Goal: Task Accomplishment & Management: Complete application form

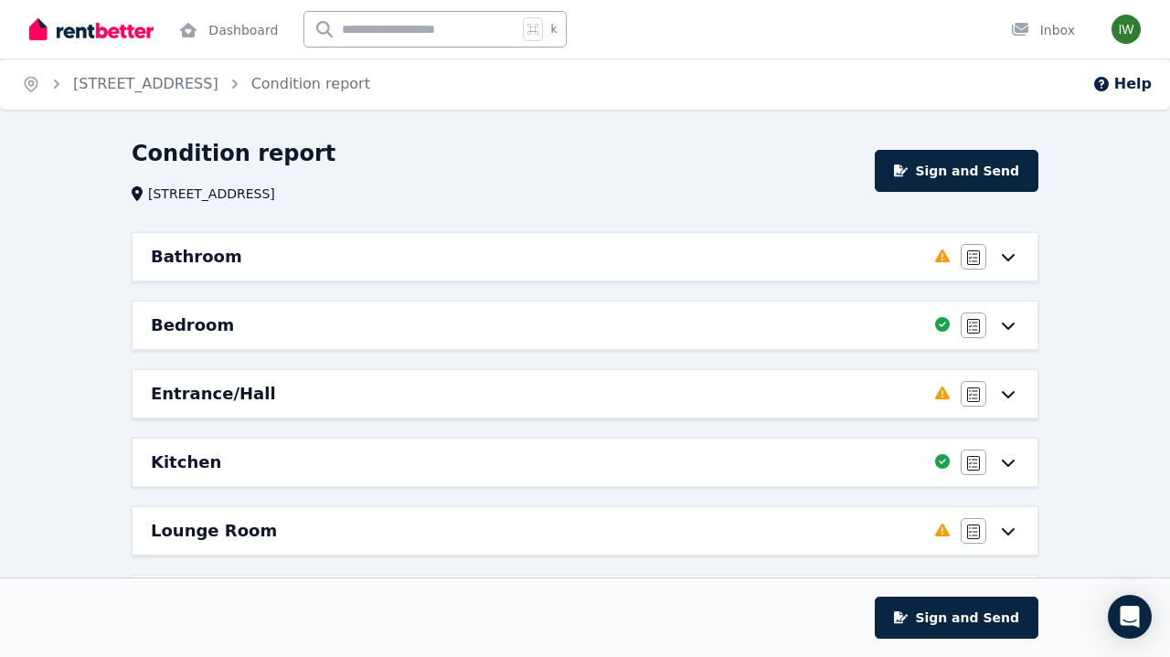
click at [1005, 258] on icon at bounding box center [1008, 257] width 13 height 7
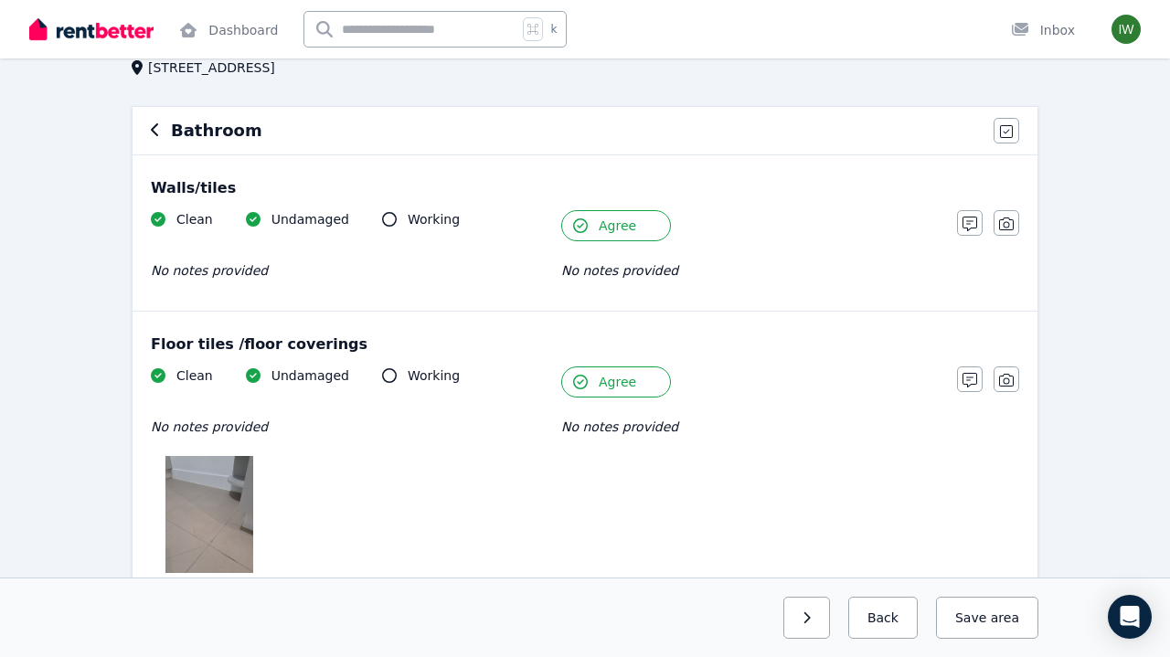
scroll to position [152, 0]
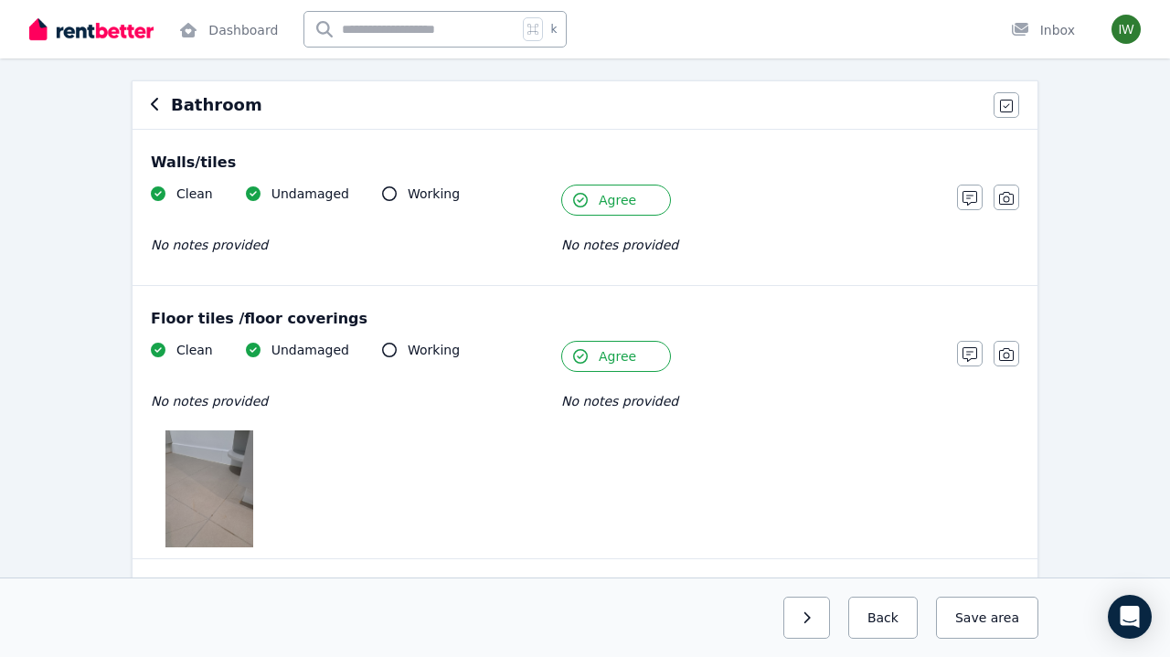
click at [609, 200] on span "Agree" at bounding box center [617, 200] width 37 height 18
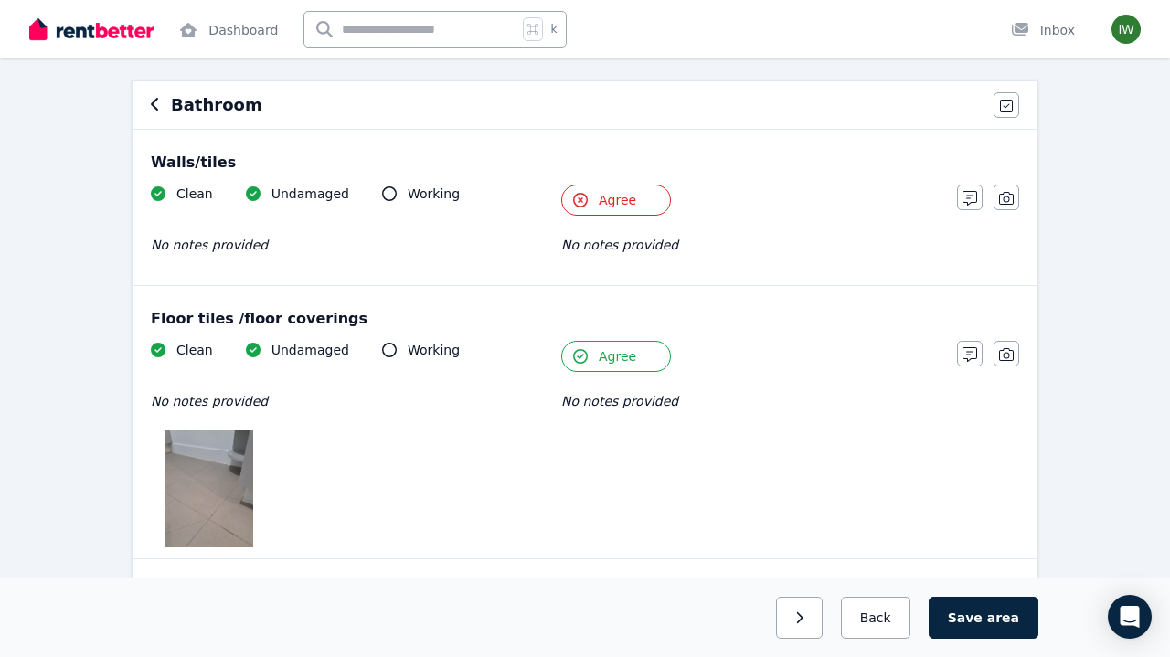
click at [609, 200] on span "Agree" at bounding box center [617, 200] width 37 height 18
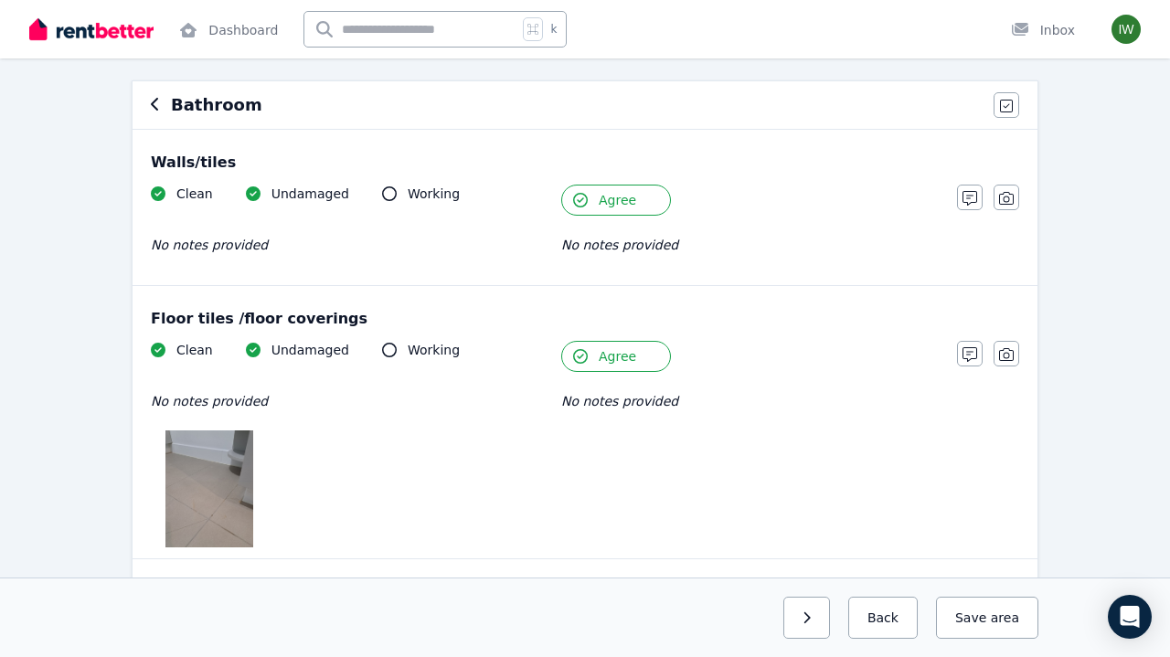
click at [609, 200] on span "Agree" at bounding box center [617, 200] width 37 height 18
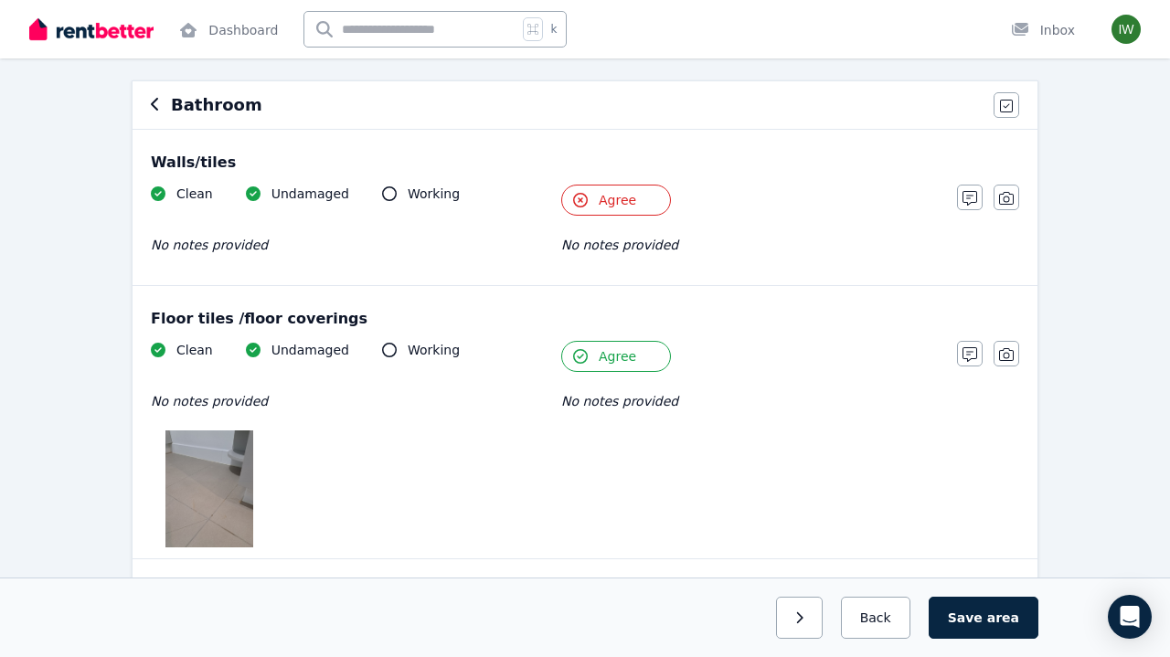
click at [609, 200] on span "Agree" at bounding box center [617, 200] width 37 height 18
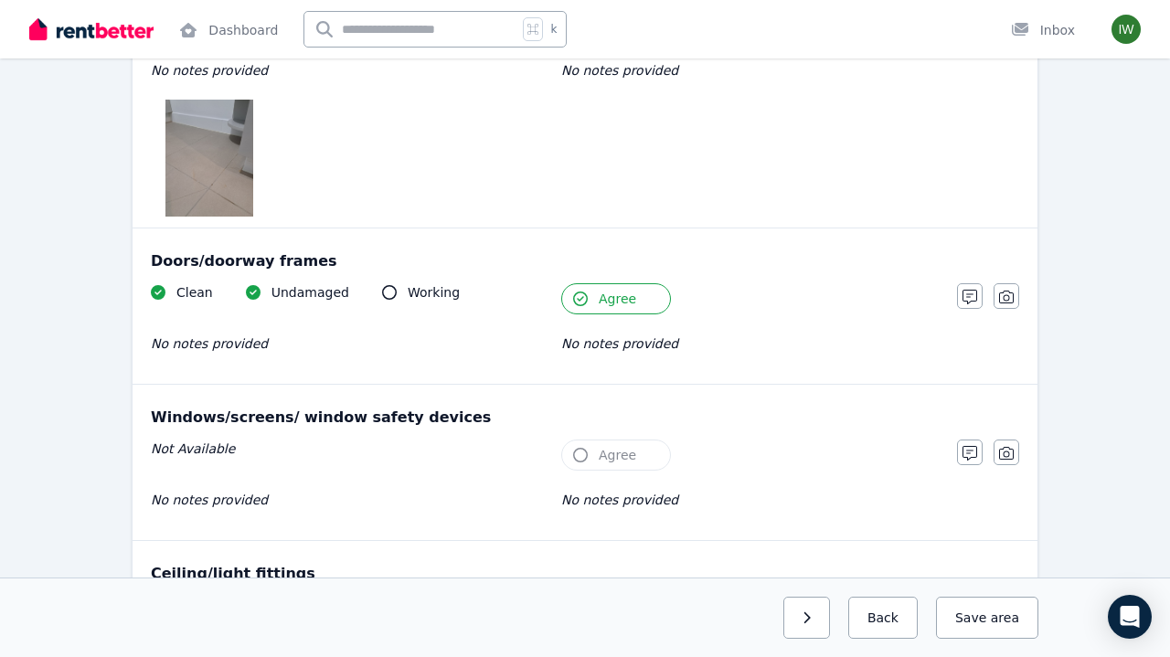
scroll to position [485, 0]
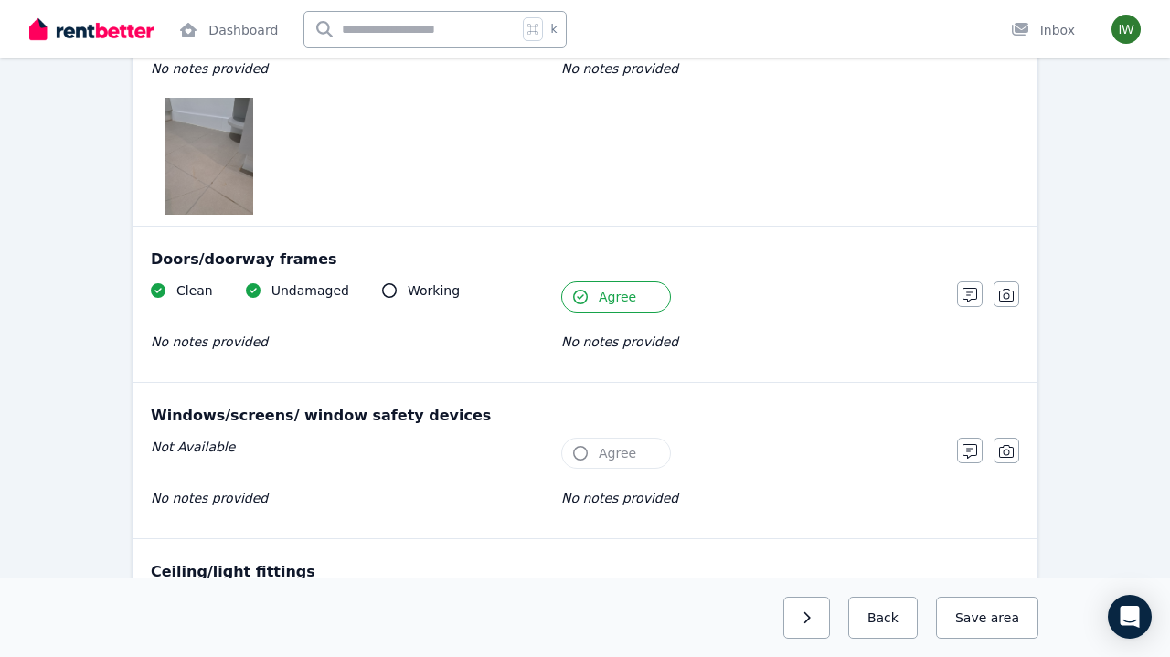
click at [614, 444] on span "Agree" at bounding box center [617, 453] width 37 height 18
click at [580, 449] on icon "button" at bounding box center [580, 453] width 15 height 15
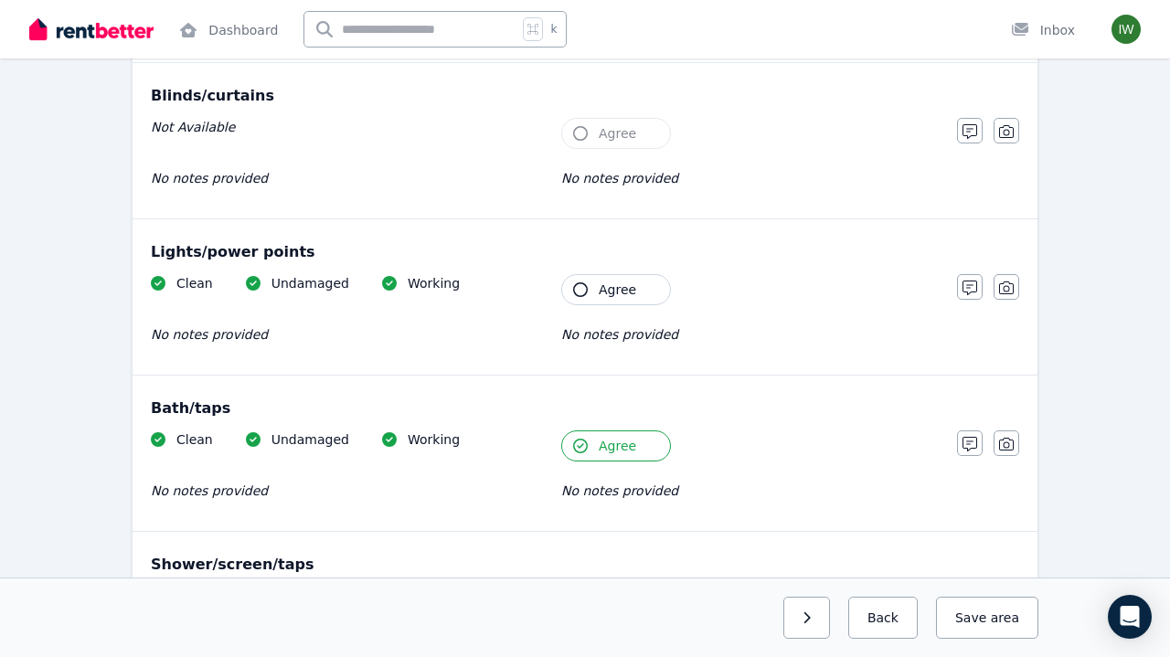
scroll to position [1119, 0]
click at [585, 289] on icon "button" at bounding box center [580, 288] width 15 height 15
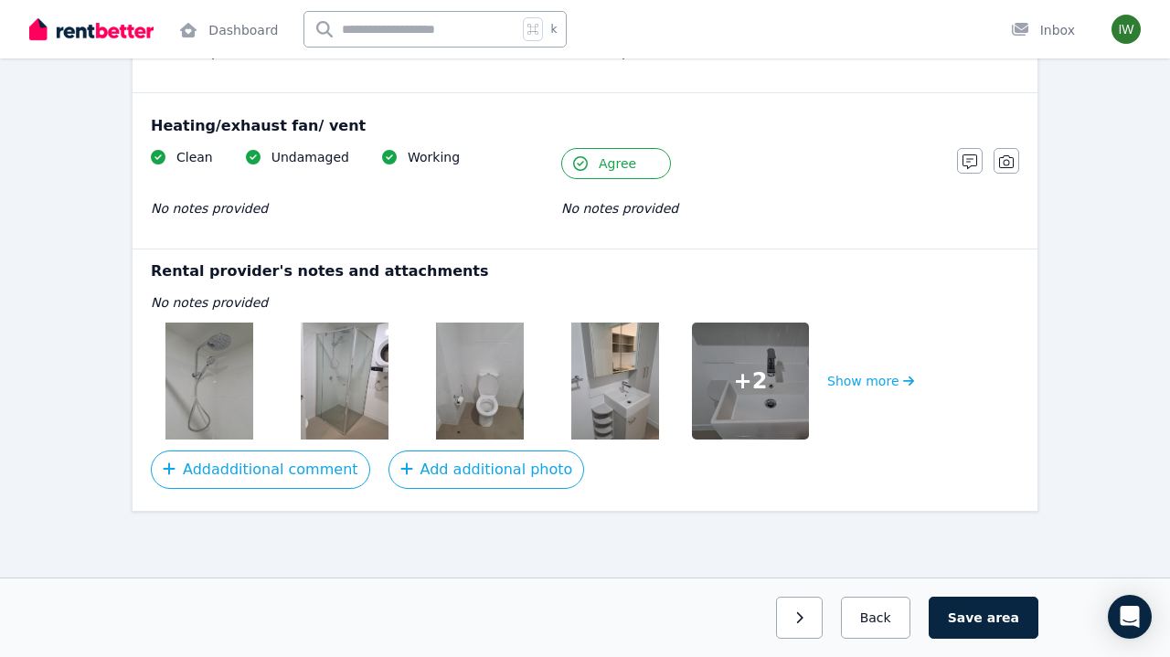
scroll to position [2495, 0]
click at [990, 610] on button "Save area" at bounding box center [984, 618] width 110 height 42
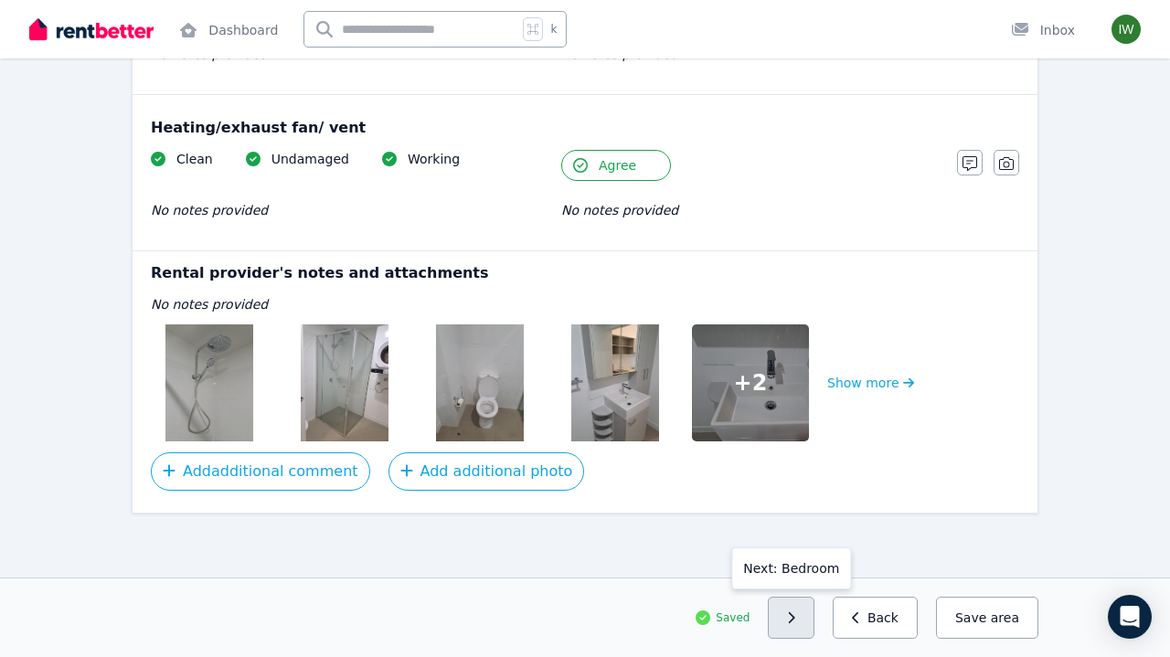
click at [813, 614] on button "button" at bounding box center [791, 618] width 47 height 42
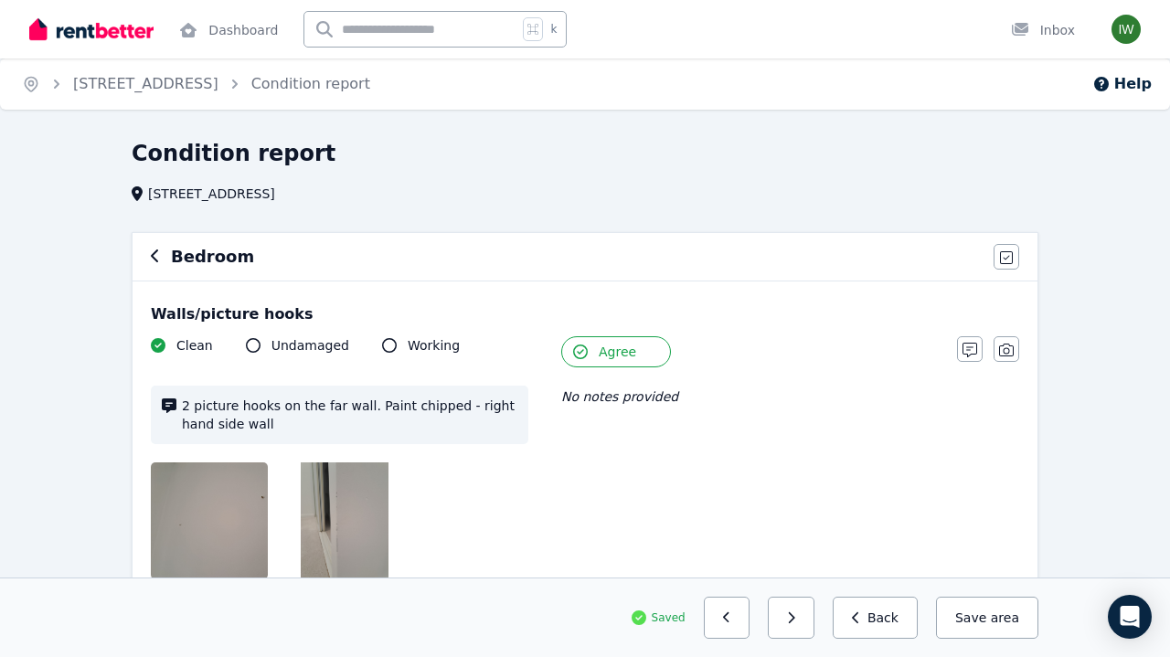
scroll to position [0, 0]
click at [989, 620] on button "Save area" at bounding box center [987, 618] width 102 height 42
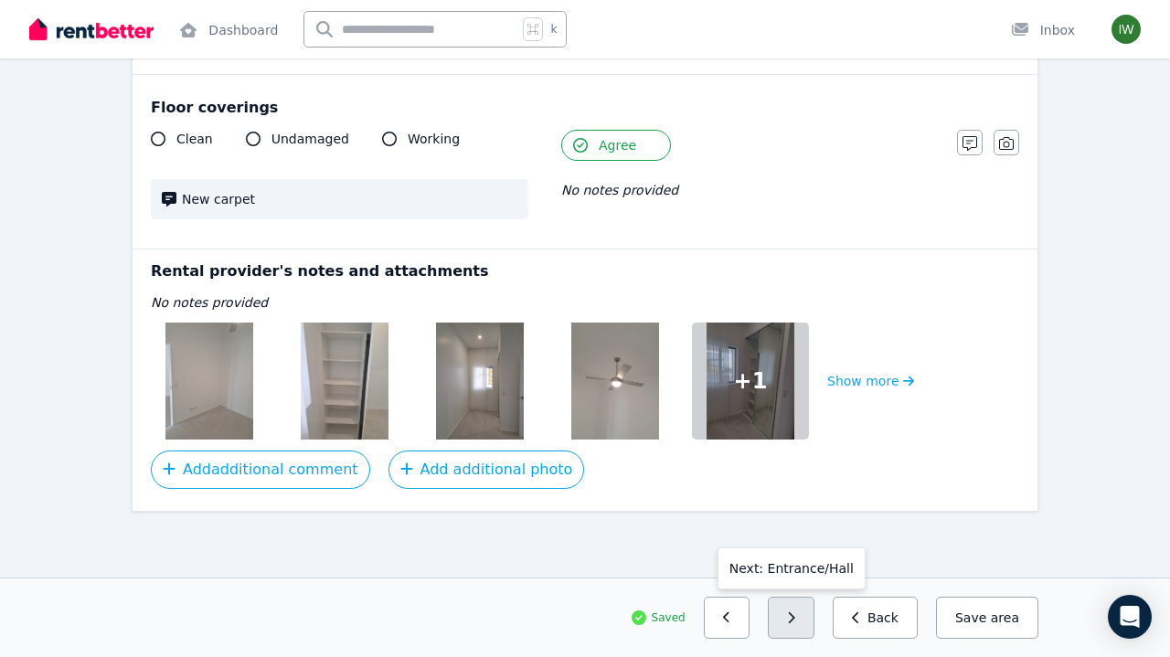
click at [796, 620] on icon "button" at bounding box center [791, 618] width 8 height 13
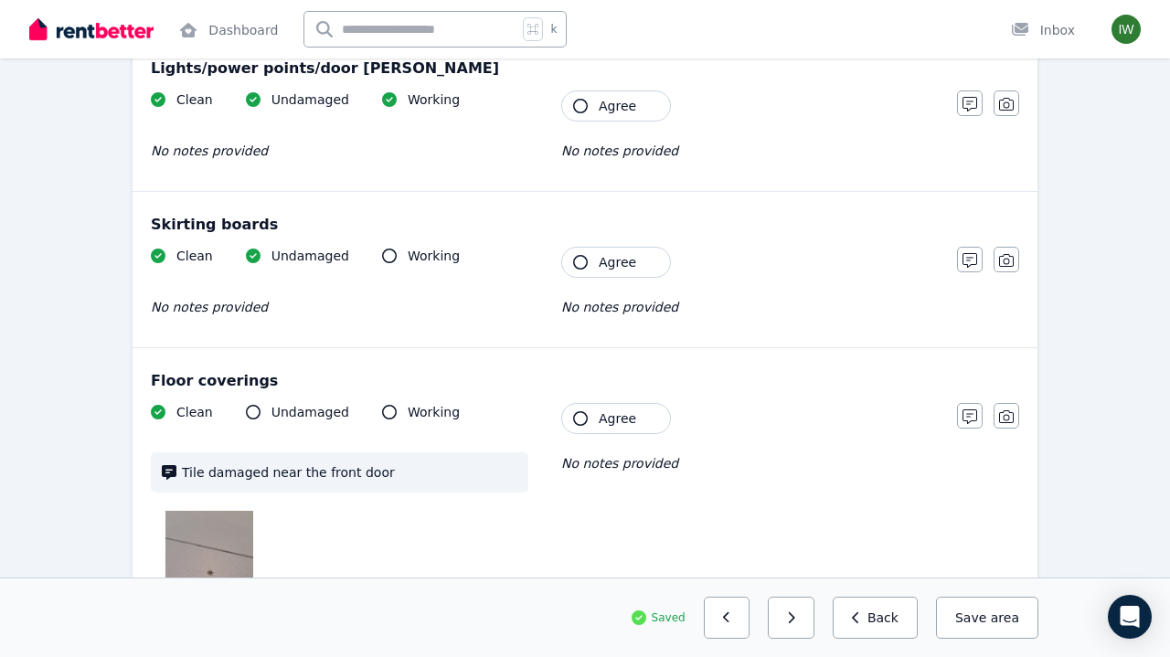
scroll to position [1045, 0]
click at [613, 414] on span "Agree" at bounding box center [617, 420] width 37 height 18
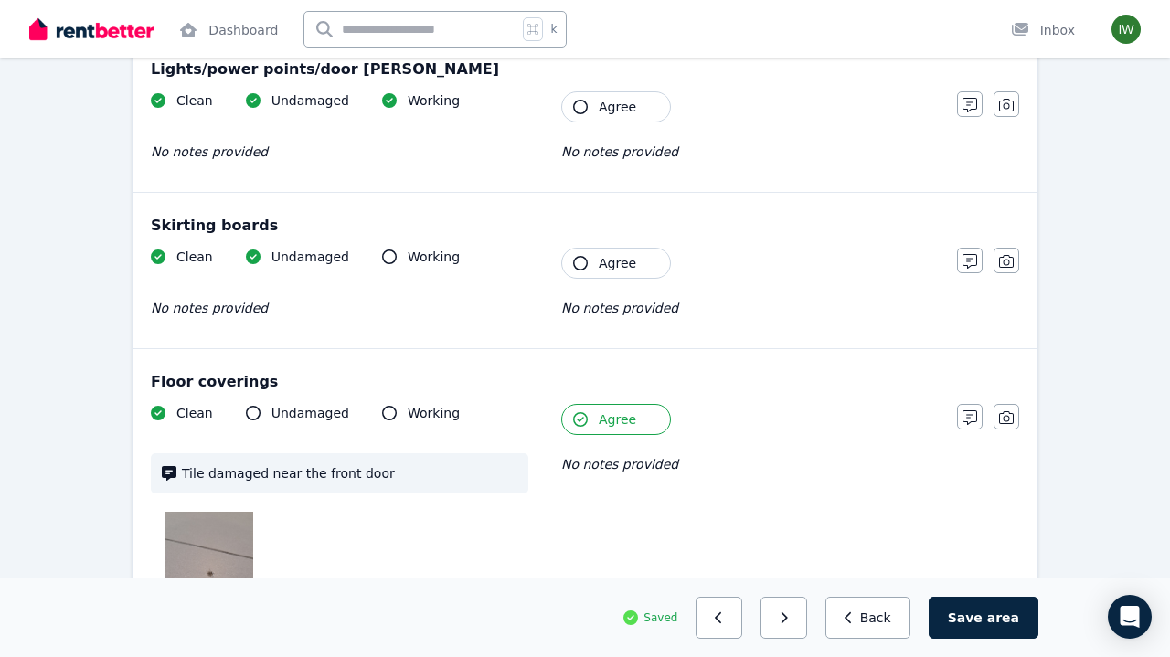
click at [614, 262] on span "Agree" at bounding box center [617, 263] width 37 height 18
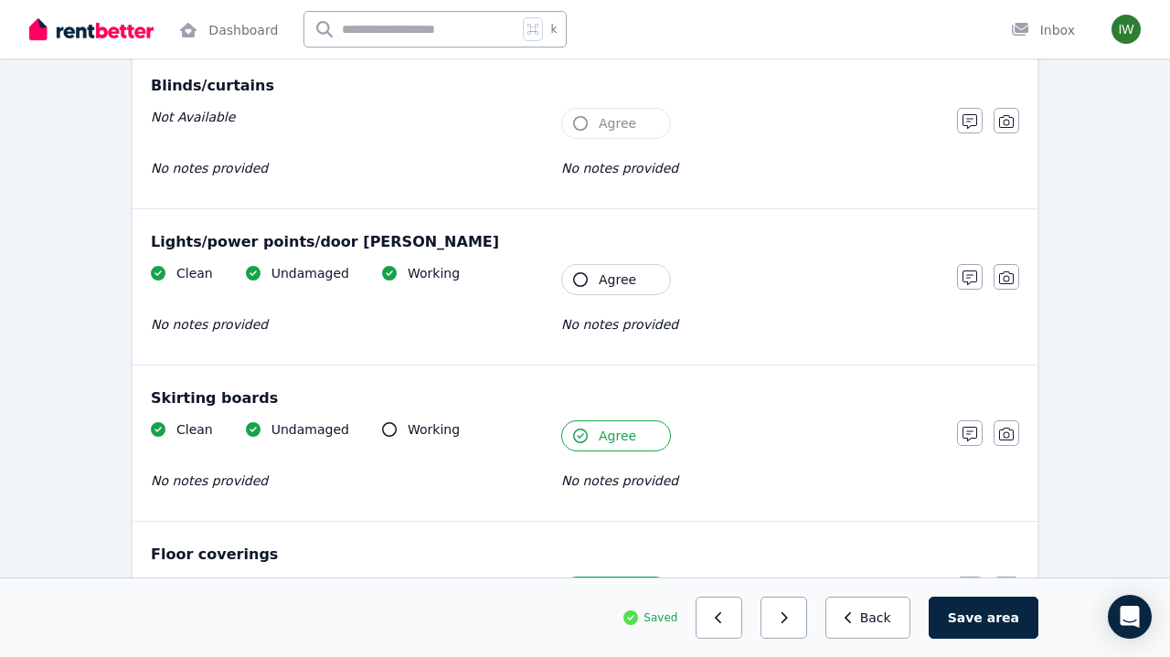
click at [613, 290] on button "Agree" at bounding box center [616, 279] width 110 height 31
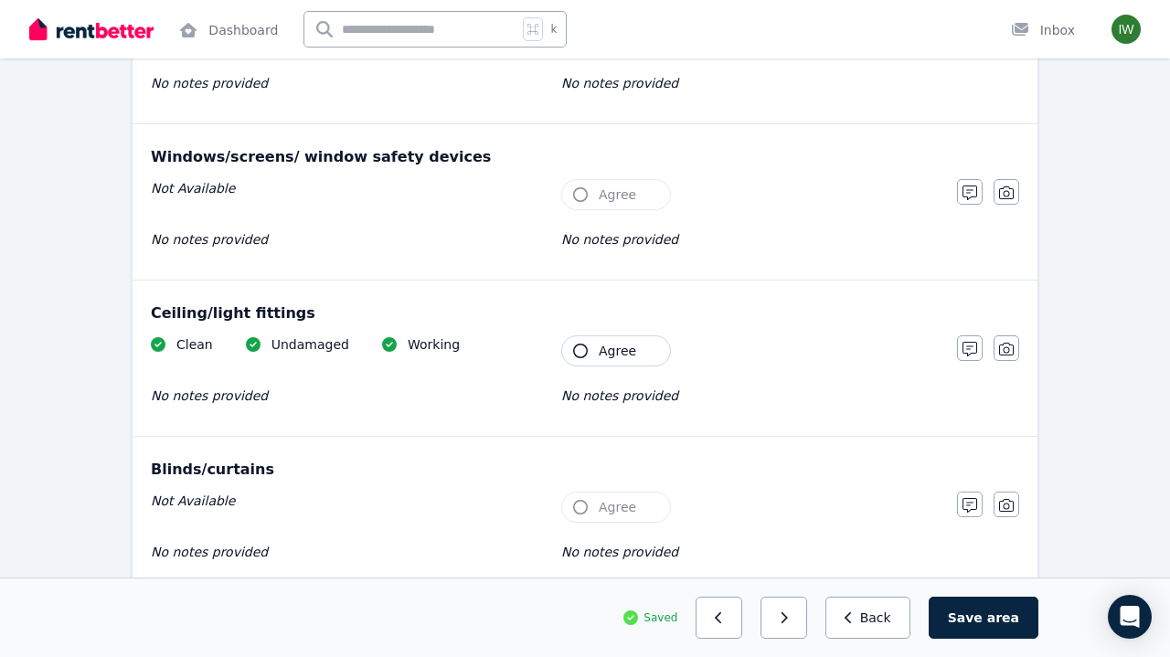
click at [610, 358] on span "Agree" at bounding box center [617, 351] width 37 height 18
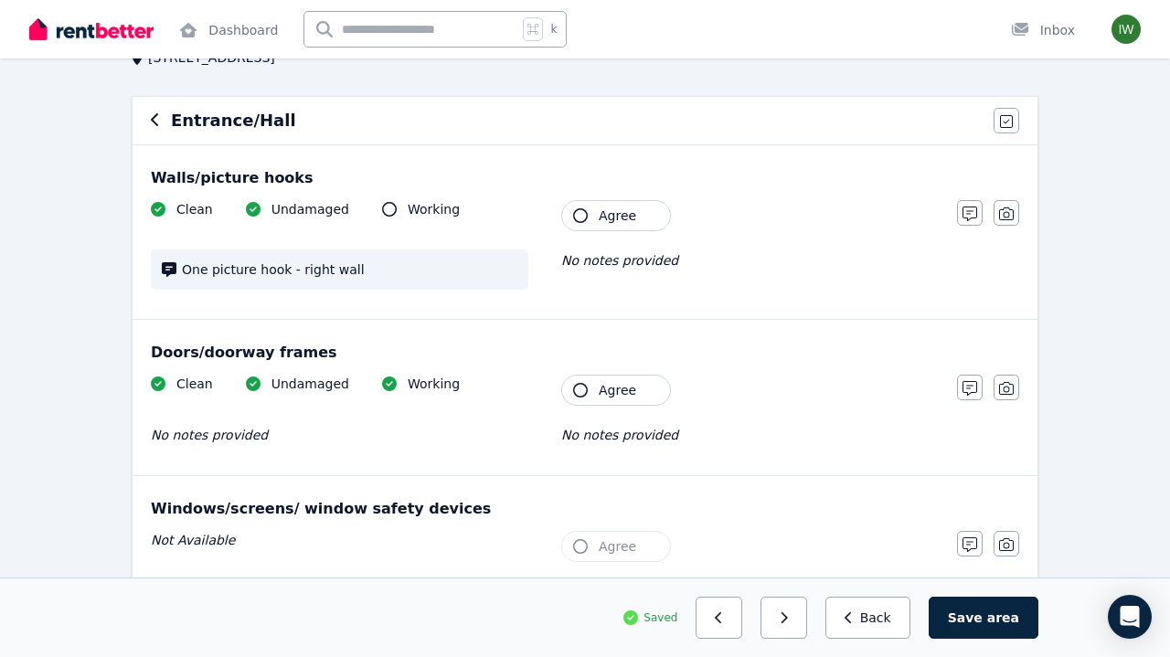
scroll to position [129, 0]
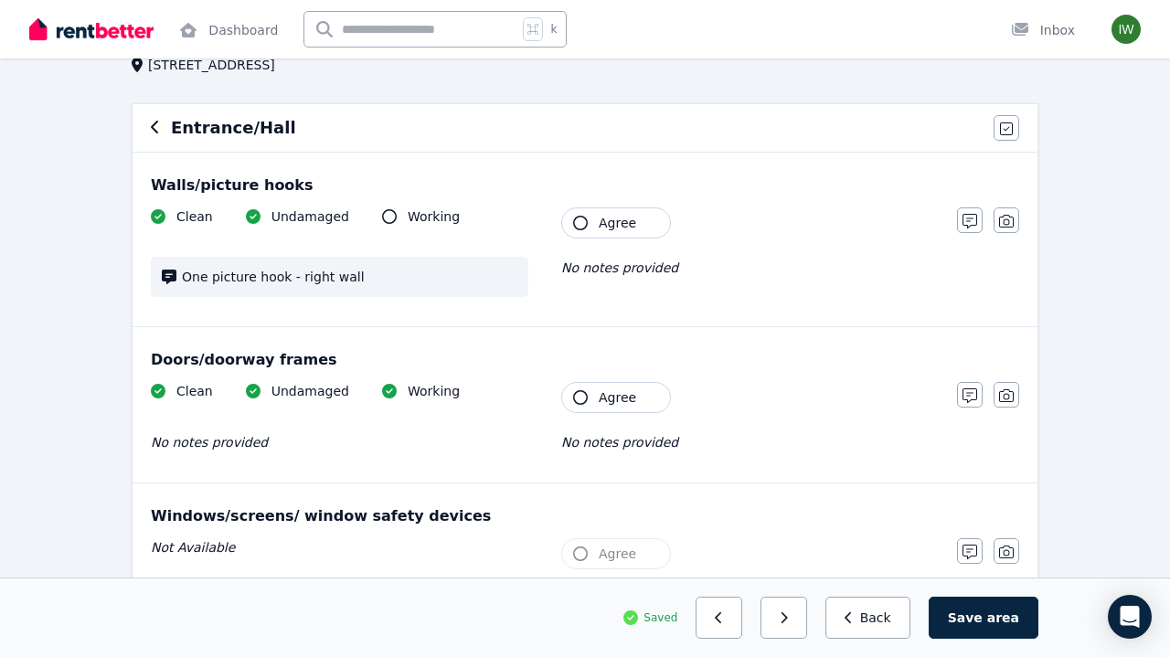
click at [608, 404] on span "Agree" at bounding box center [617, 398] width 37 height 18
click at [616, 230] on span "Agree" at bounding box center [617, 223] width 37 height 18
click at [1006, 628] on button "Save area" at bounding box center [984, 618] width 110 height 42
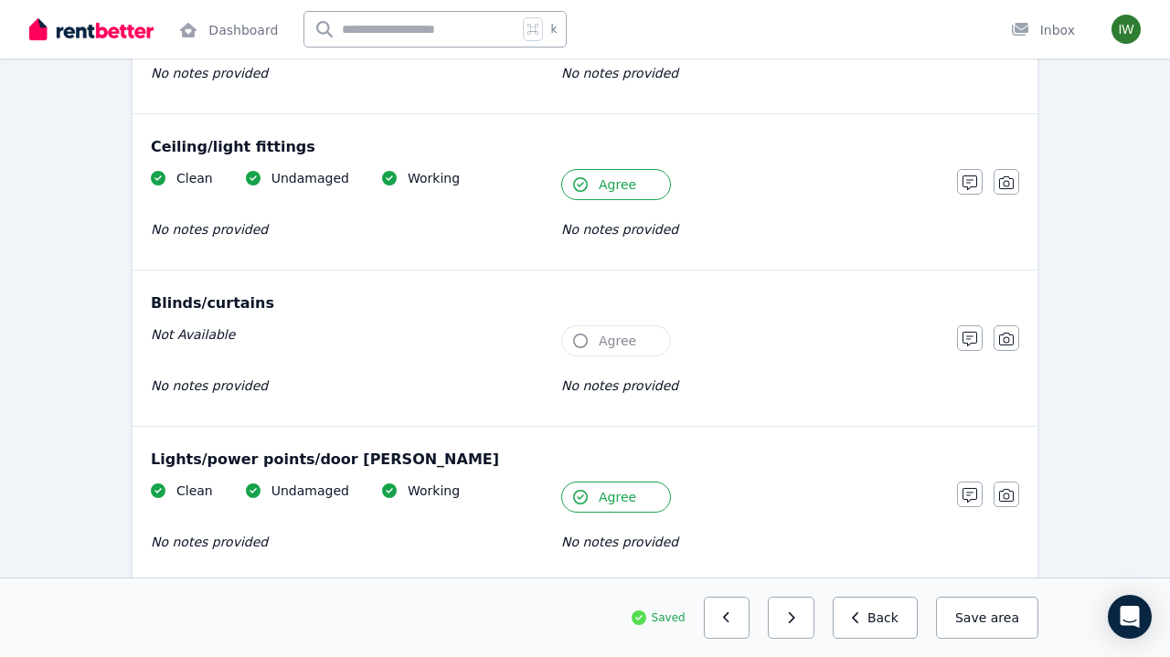
scroll to position [667, 0]
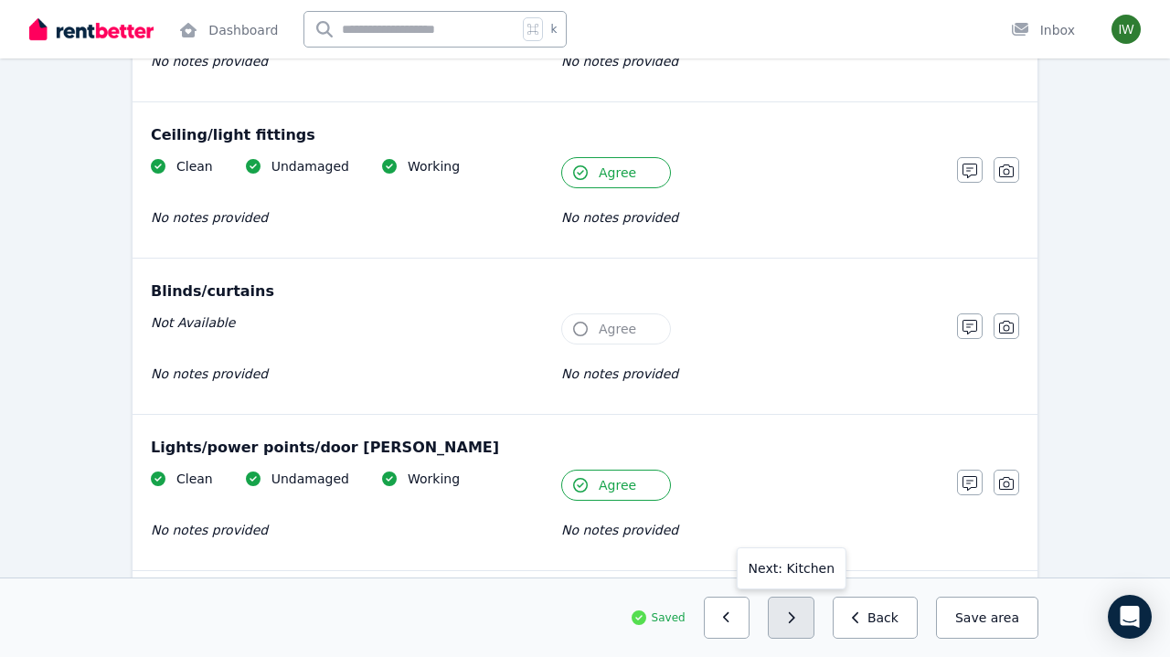
click at [810, 622] on button "button" at bounding box center [791, 618] width 47 height 42
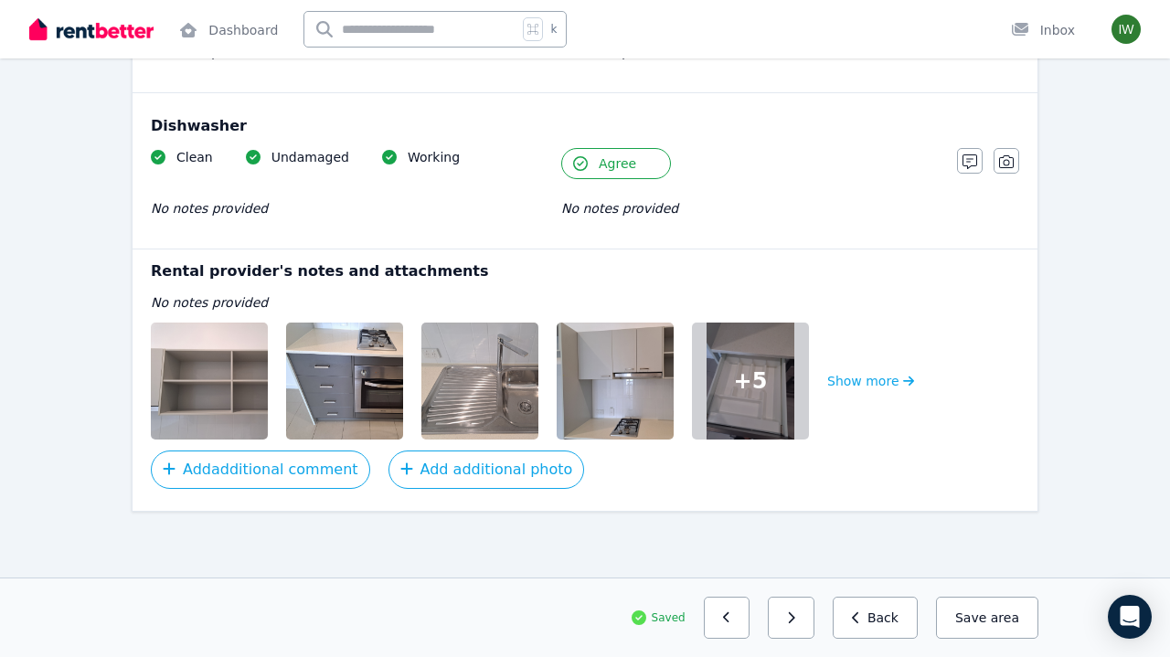
scroll to position [2378, 0]
click at [808, 618] on button "button" at bounding box center [791, 618] width 47 height 42
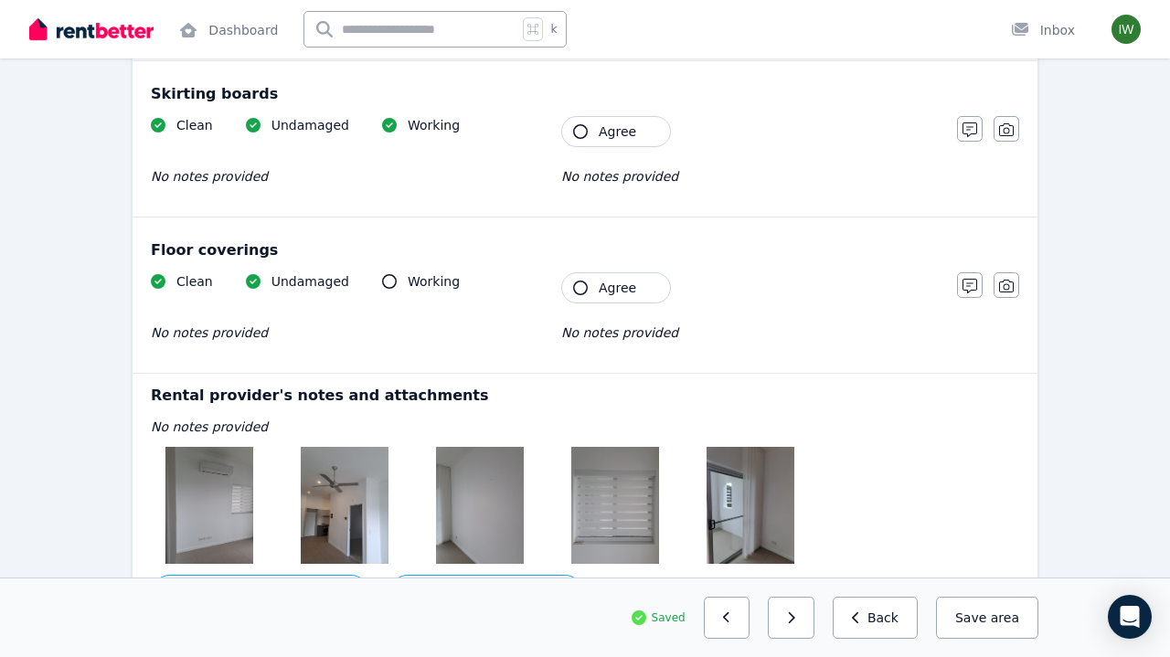
scroll to position [1175, 0]
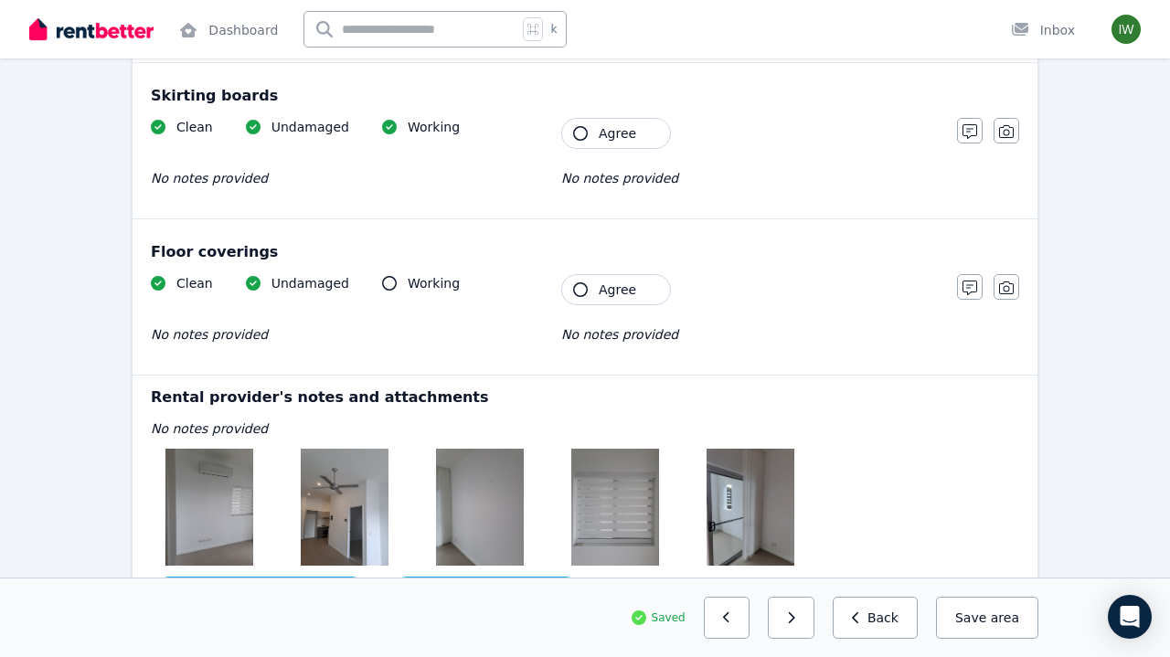
click at [641, 294] on button "Agree" at bounding box center [616, 289] width 110 height 31
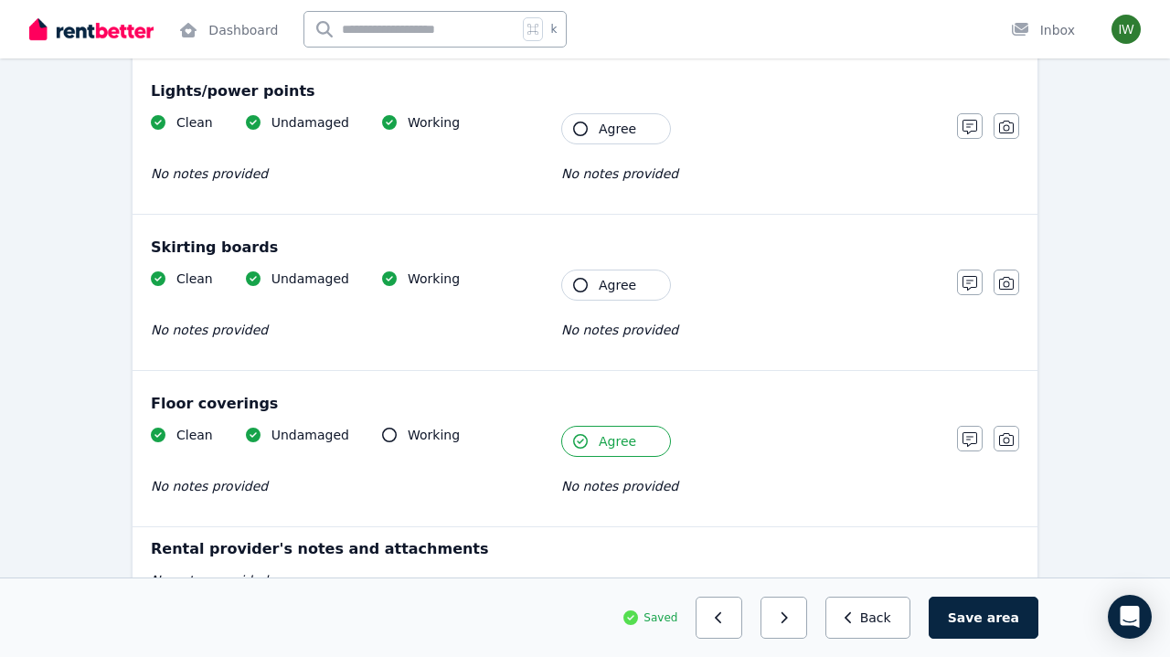
scroll to position [1022, 0]
click at [636, 300] on button "Agree" at bounding box center [616, 286] width 110 height 31
click at [640, 153] on div "Clean Undamaged Working No notes provided Tenant Agree No notes provided" at bounding box center [545, 159] width 788 height 90
click at [647, 134] on button "Agree" at bounding box center [616, 129] width 110 height 31
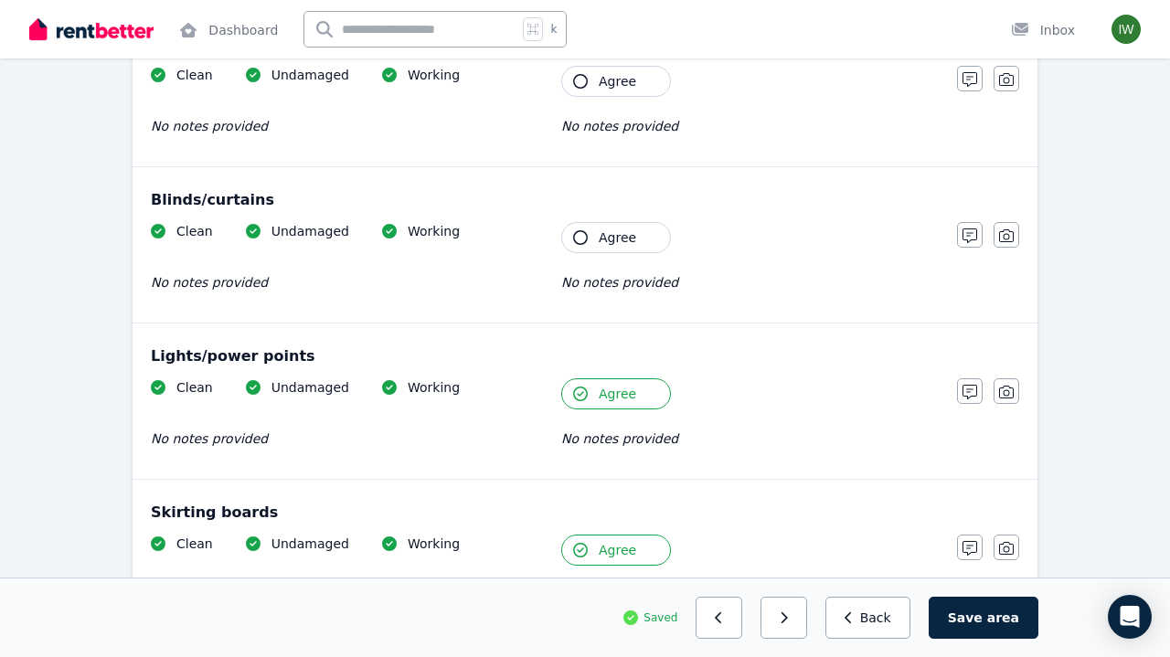
scroll to position [728, 0]
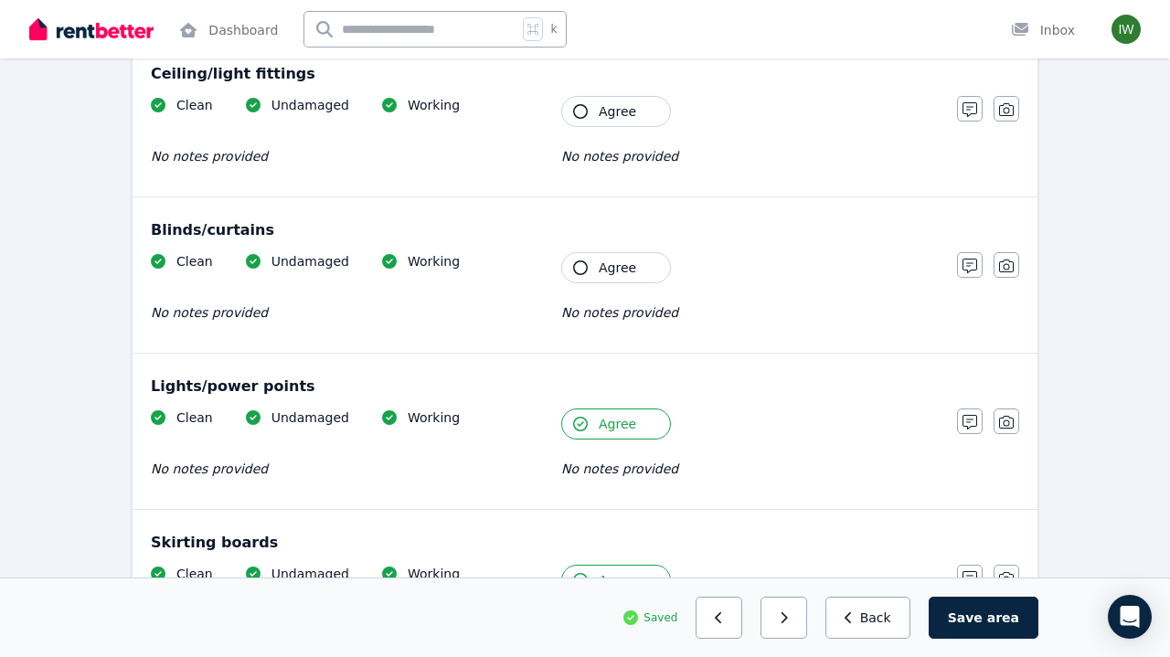
click at [602, 274] on span "Agree" at bounding box center [617, 268] width 37 height 18
click at [614, 129] on div "Clean Undamaged Working No notes provided Tenant Agree No notes provided" at bounding box center [545, 141] width 788 height 90
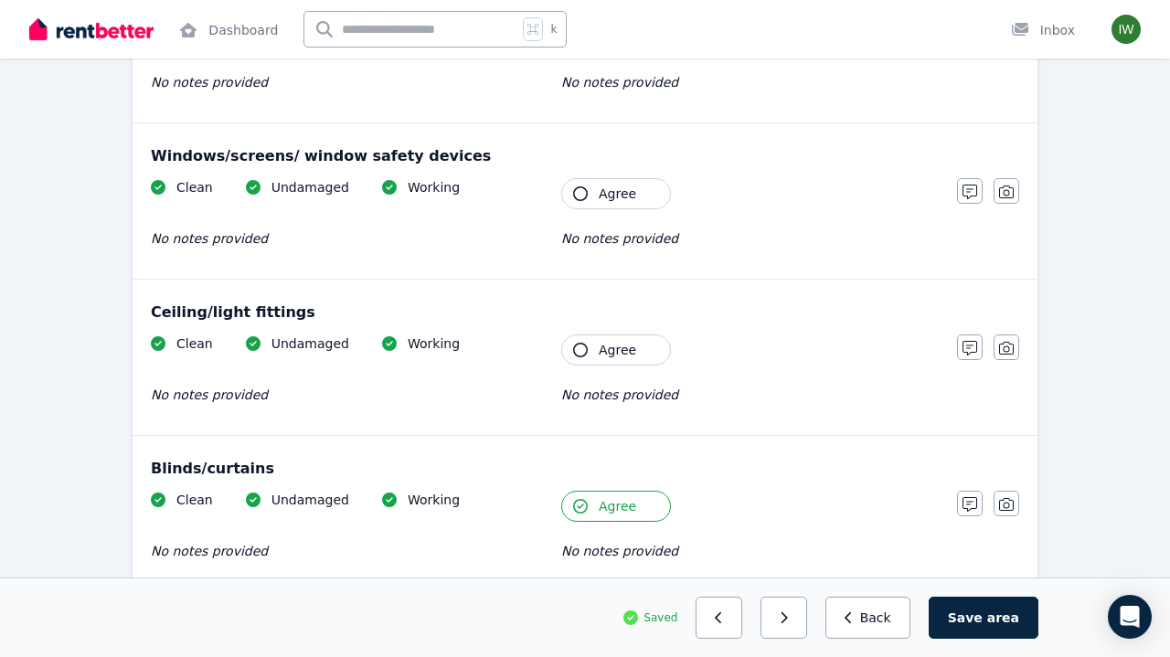
scroll to position [487, 0]
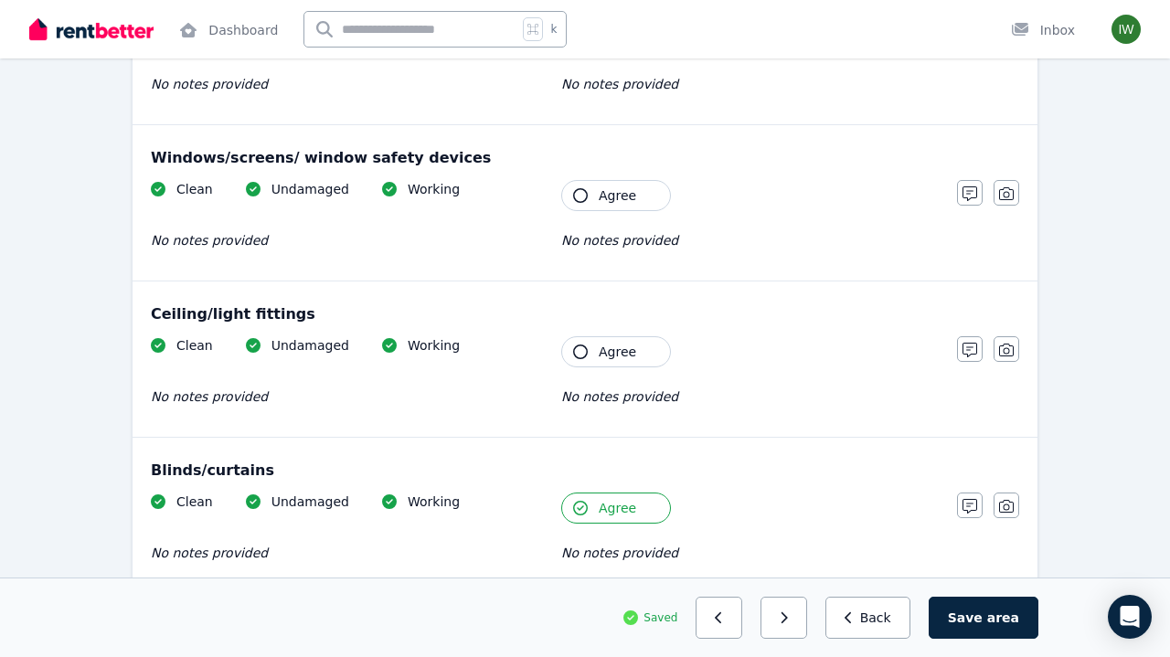
click at [598, 345] on button "Agree" at bounding box center [616, 352] width 110 height 31
click at [602, 198] on span "Agree" at bounding box center [617, 196] width 37 height 18
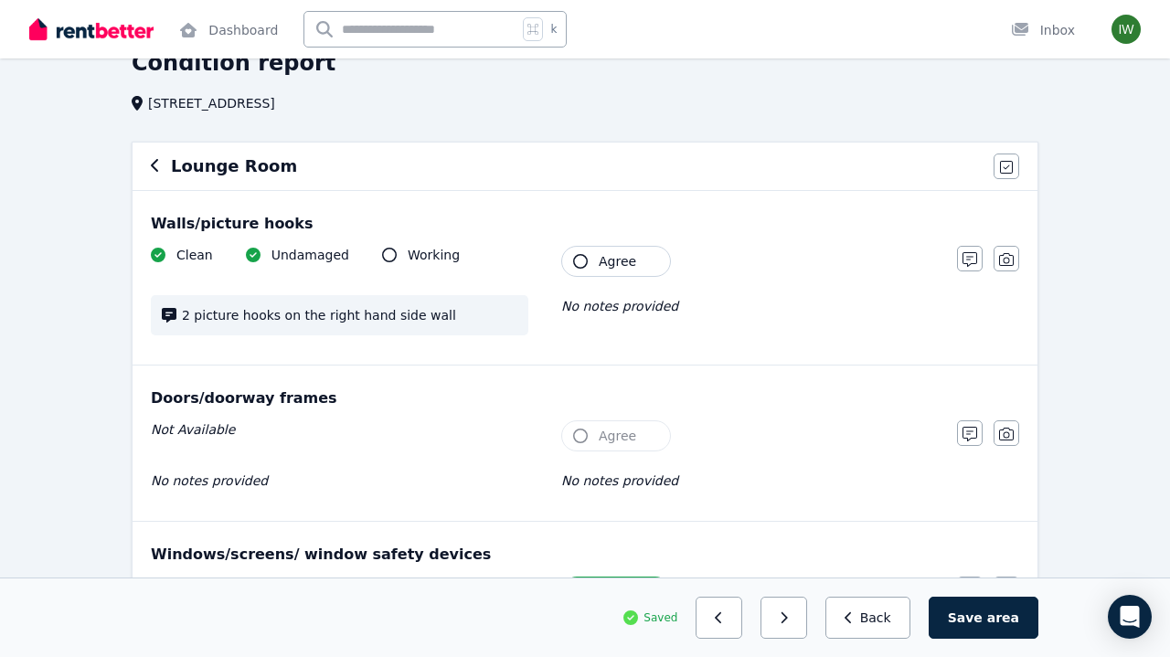
scroll to position [92, 0]
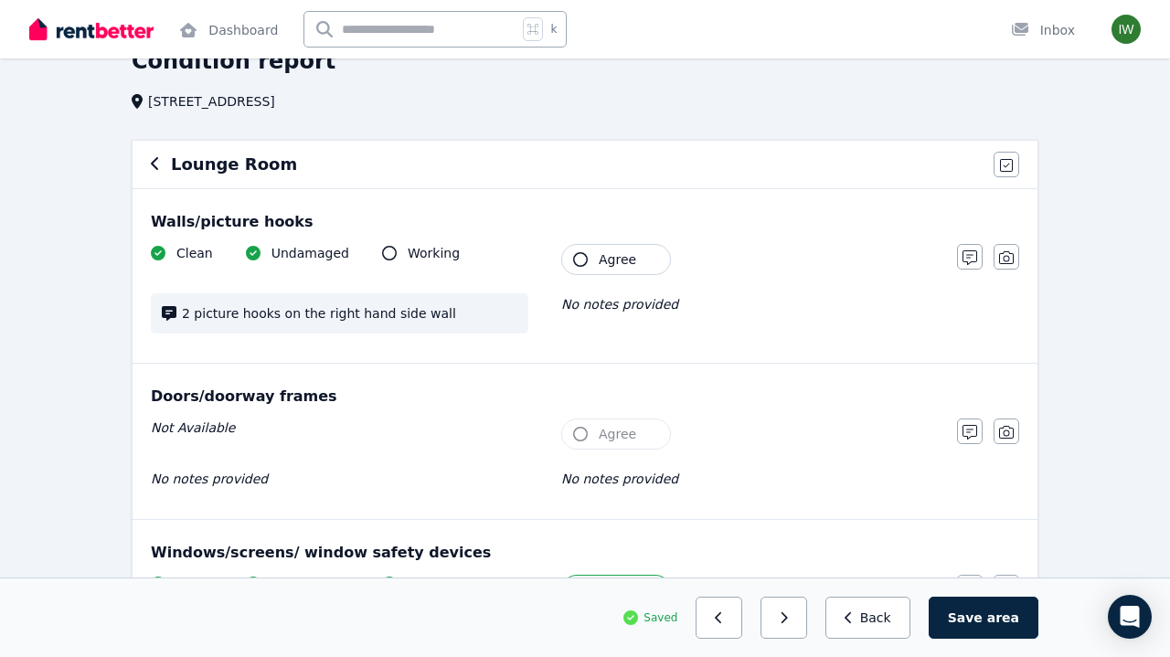
click at [595, 263] on button "Agree" at bounding box center [616, 259] width 110 height 31
click at [807, 628] on button "button" at bounding box center [784, 618] width 47 height 42
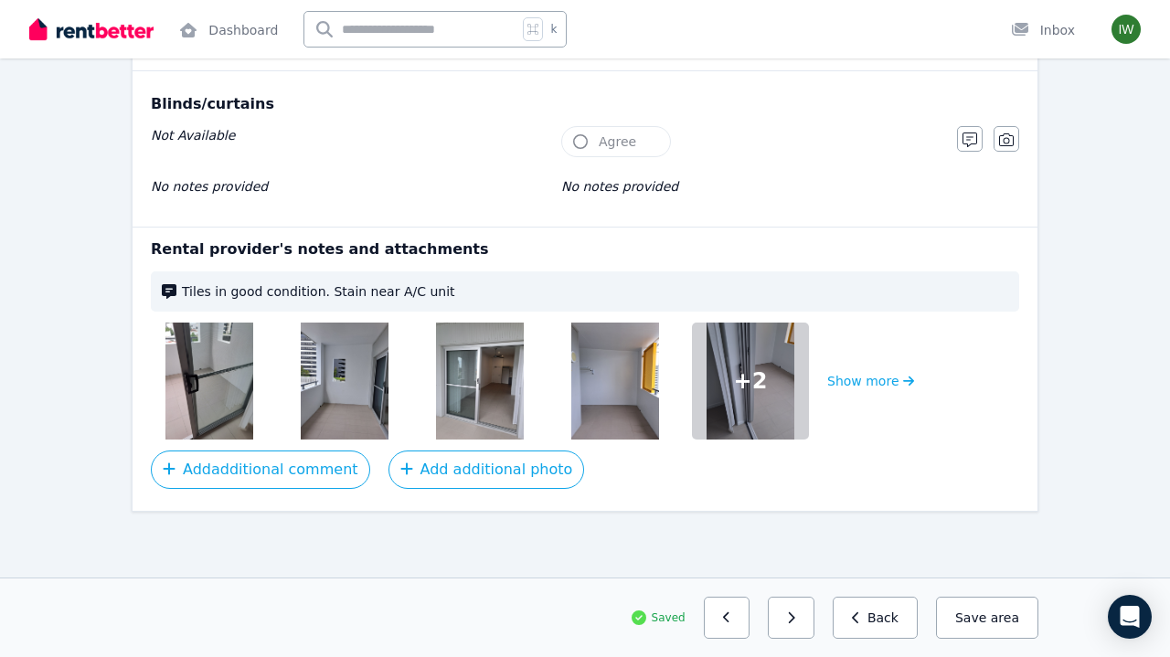
scroll to position [836, 0]
click at [807, 625] on button "button" at bounding box center [791, 618] width 47 height 42
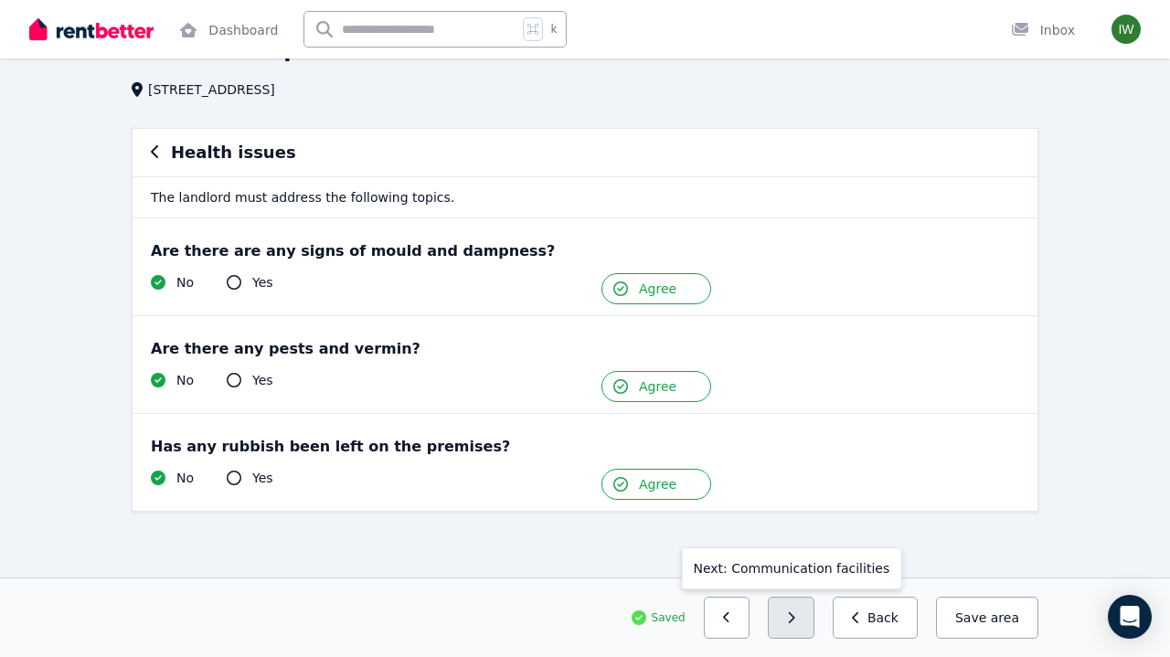
scroll to position [104, 0]
click at [796, 614] on icon "button" at bounding box center [791, 618] width 8 height 13
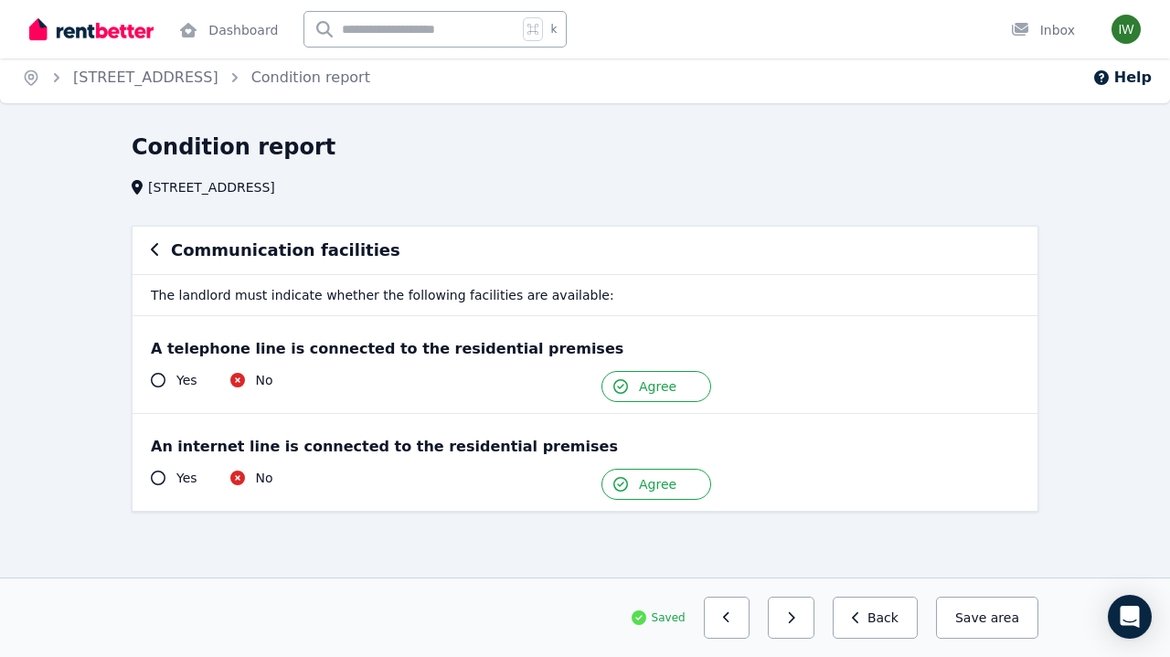
scroll to position [0, 0]
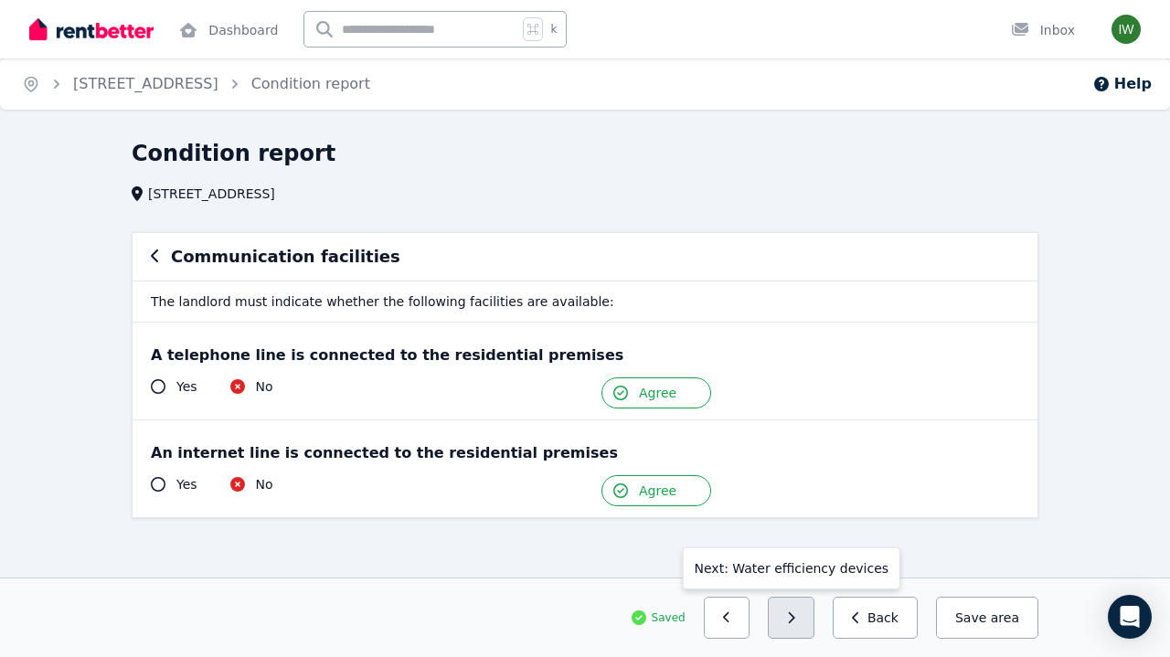
click at [796, 615] on icon "button" at bounding box center [791, 618] width 8 height 13
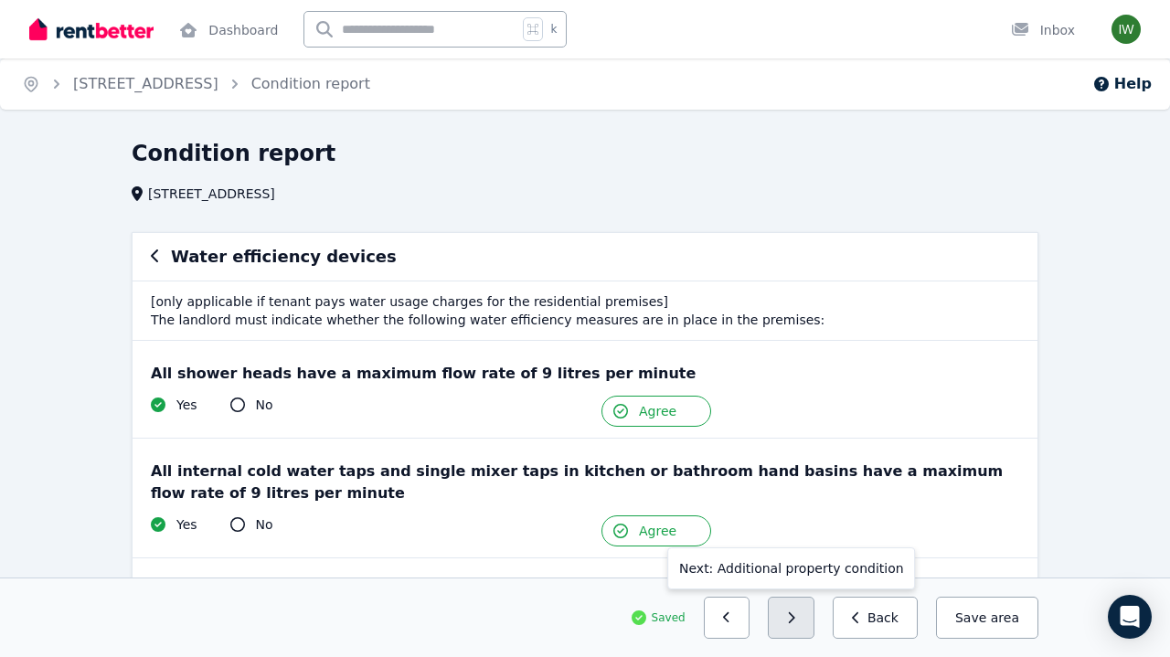
click at [804, 608] on button "button" at bounding box center [791, 618] width 47 height 42
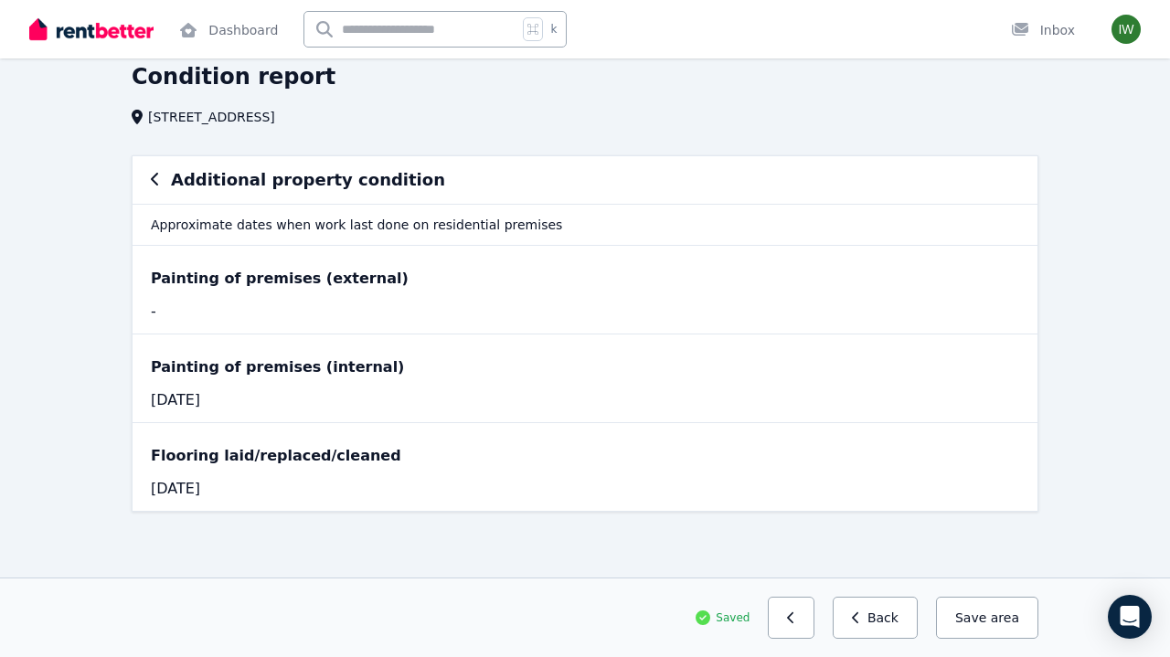
scroll to position [77, 0]
click at [978, 622] on button "Save area" at bounding box center [987, 618] width 102 height 42
click at [796, 620] on button "button" at bounding box center [791, 618] width 47 height 42
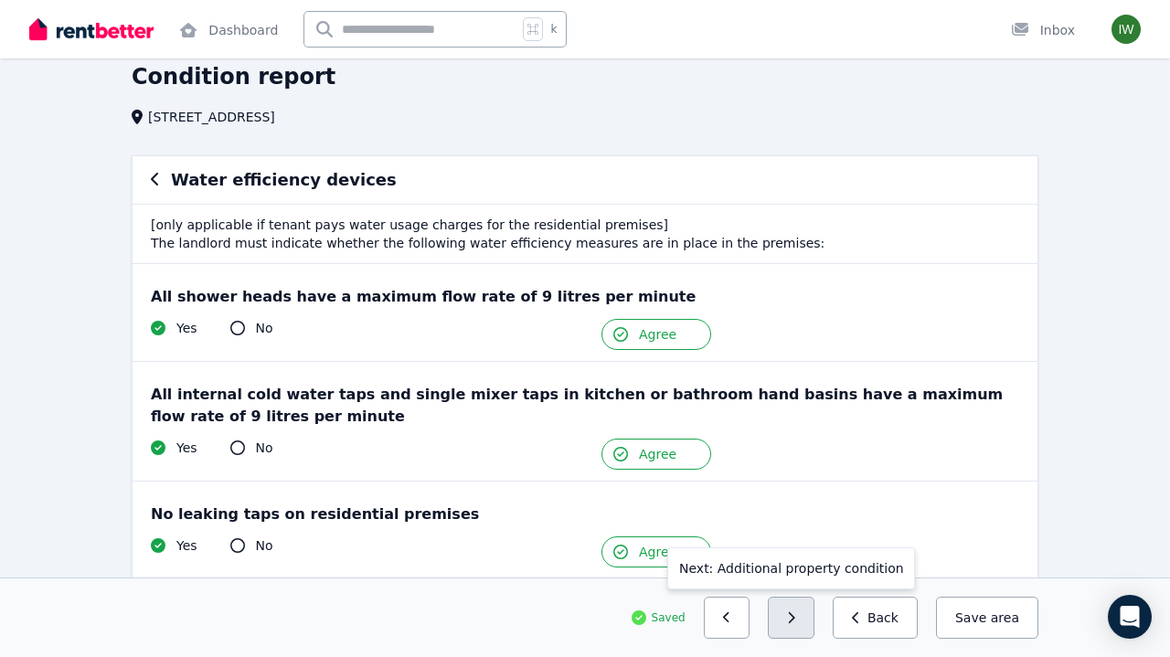
click at [796, 620] on icon "button" at bounding box center [791, 618] width 8 height 13
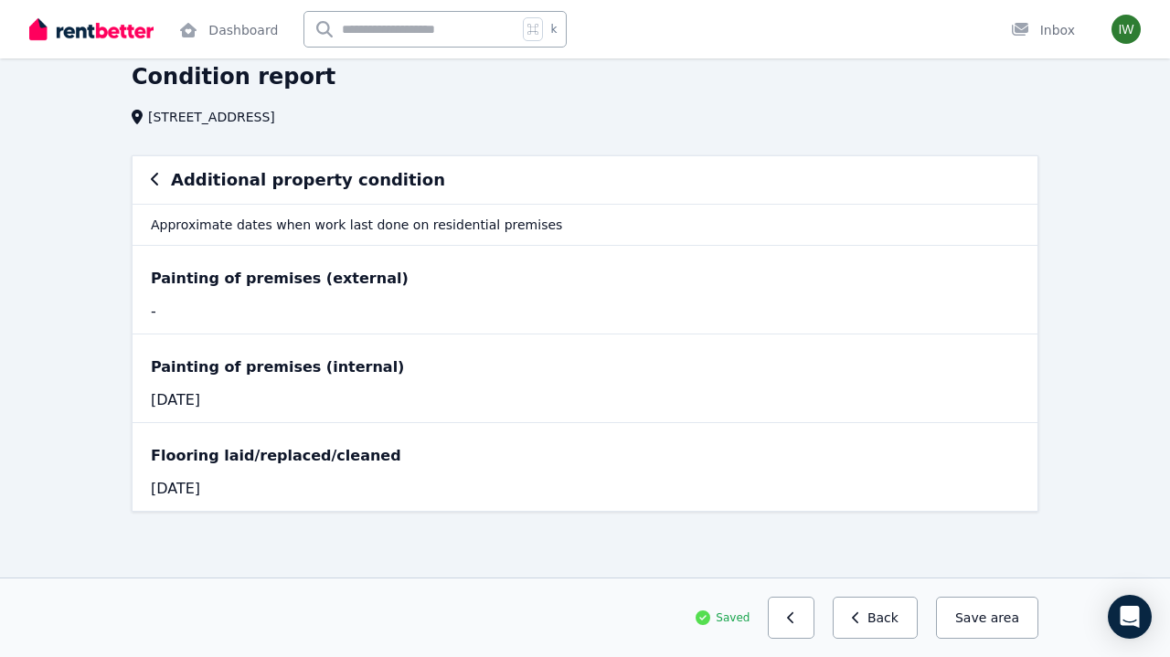
click at [796, 620] on icon "button" at bounding box center [791, 618] width 8 height 13
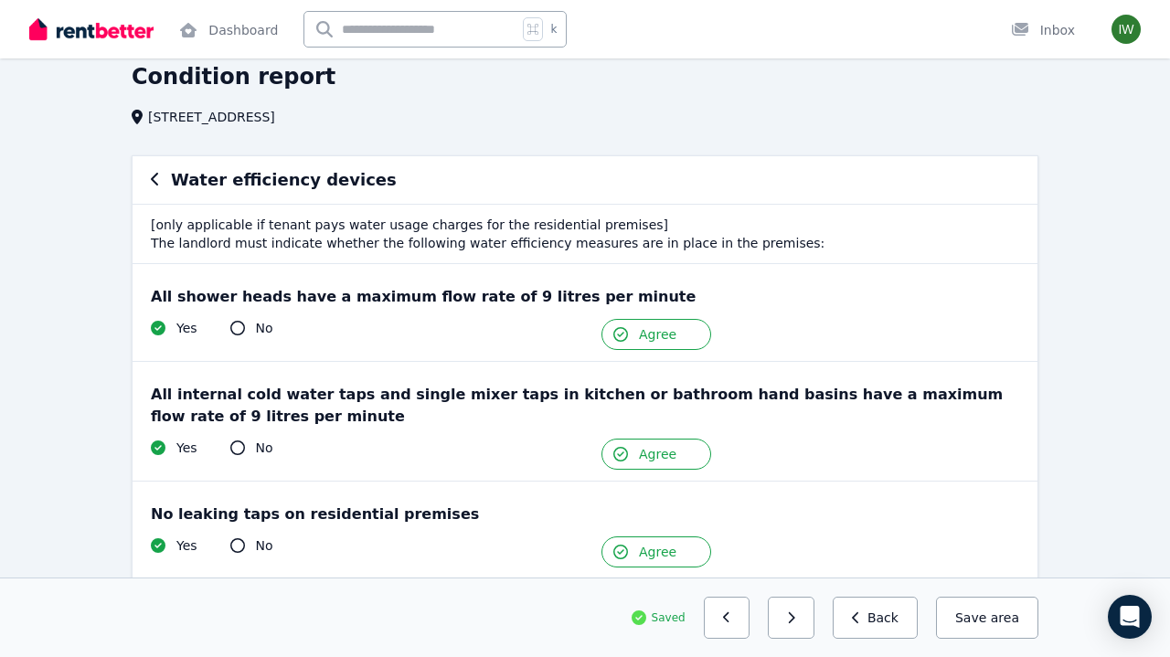
click at [796, 620] on icon "button" at bounding box center [791, 618] width 8 height 13
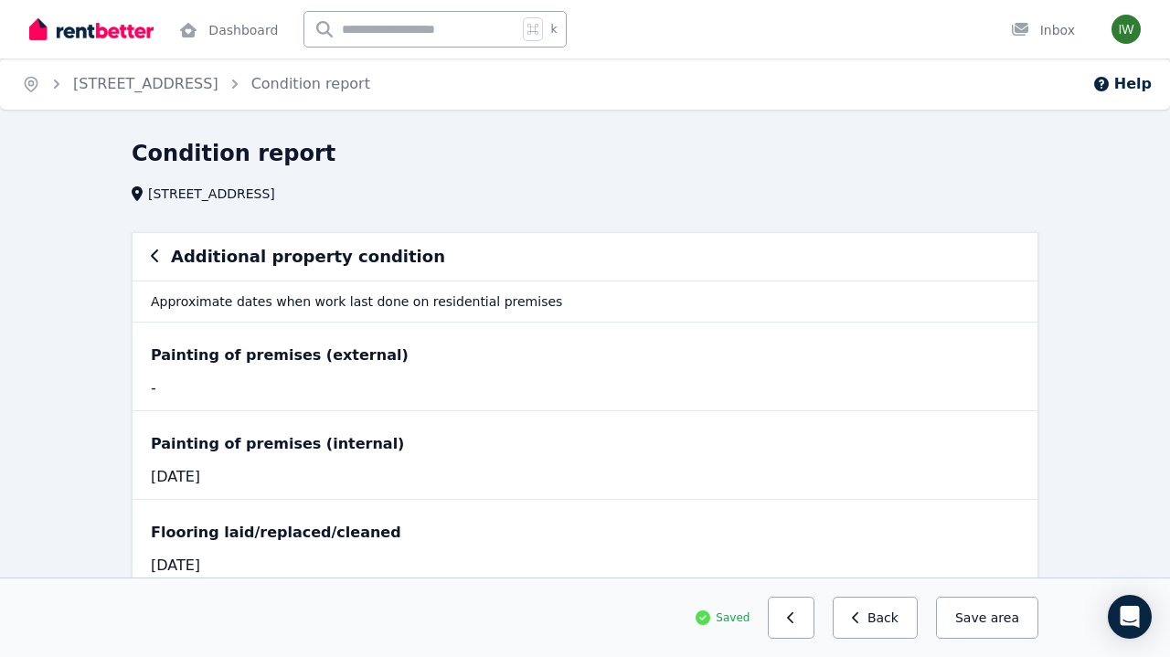
click at [796, 620] on icon "button" at bounding box center [791, 618] width 8 height 13
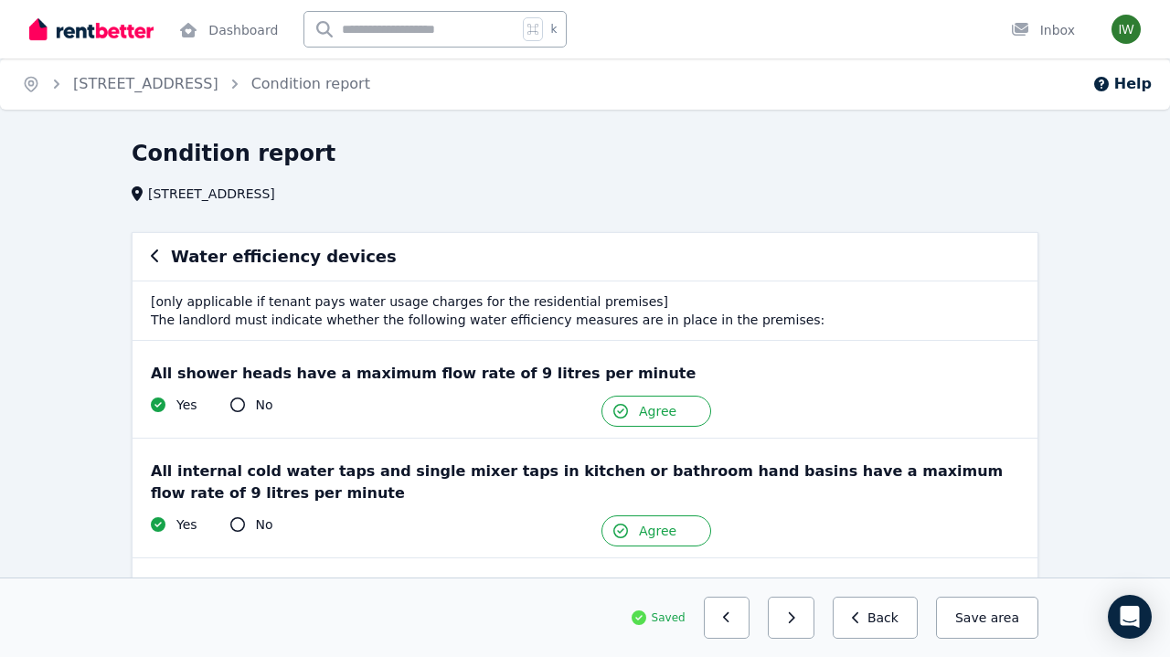
click at [796, 620] on icon "button" at bounding box center [791, 618] width 8 height 13
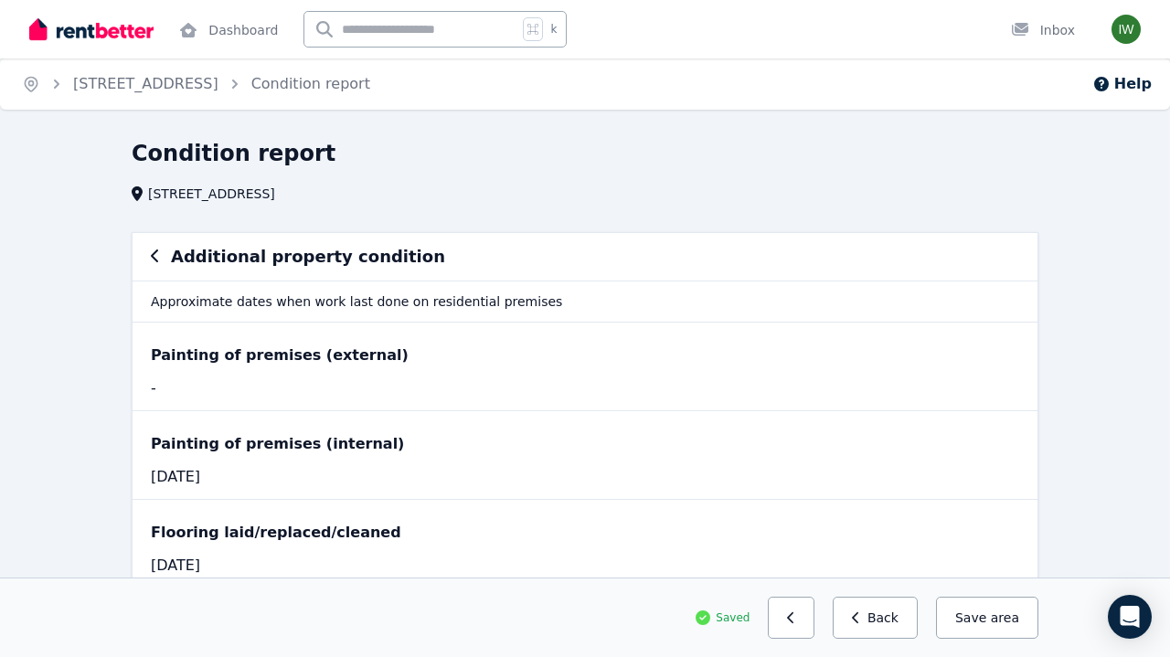
click at [775, 621] on div "Saved Previous: Water efficiency devices Back Save area" at bounding box center [585, 618] width 907 height 42
click at [783, 621] on button "button" at bounding box center [791, 618] width 47 height 42
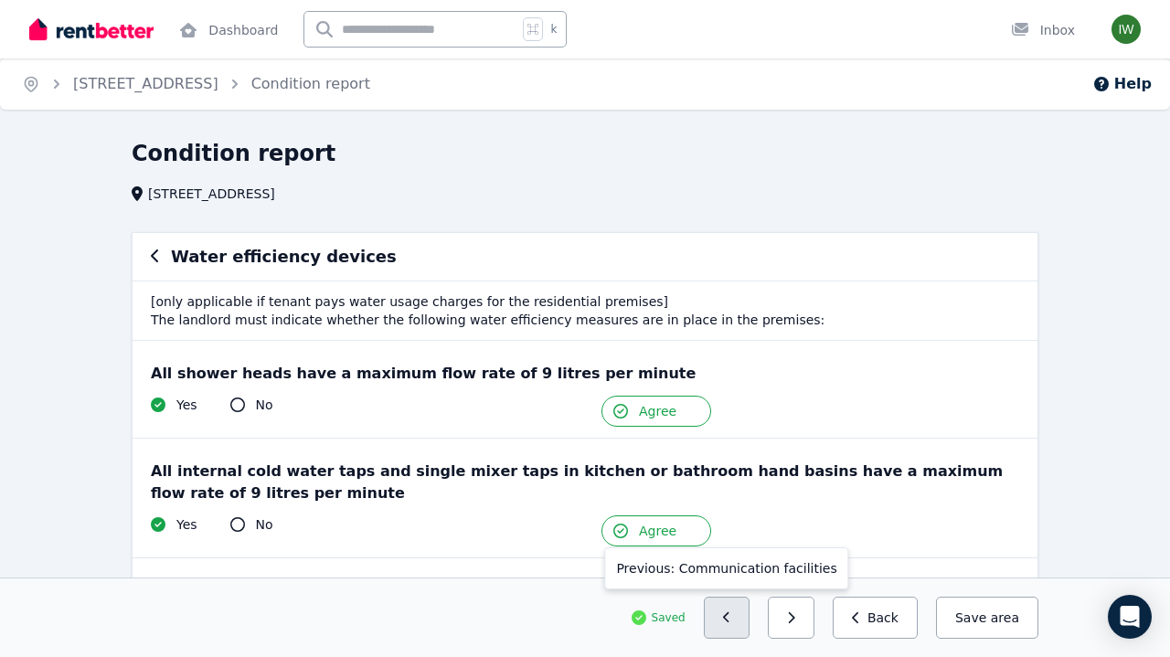
click at [743, 617] on button "button" at bounding box center [727, 618] width 47 height 42
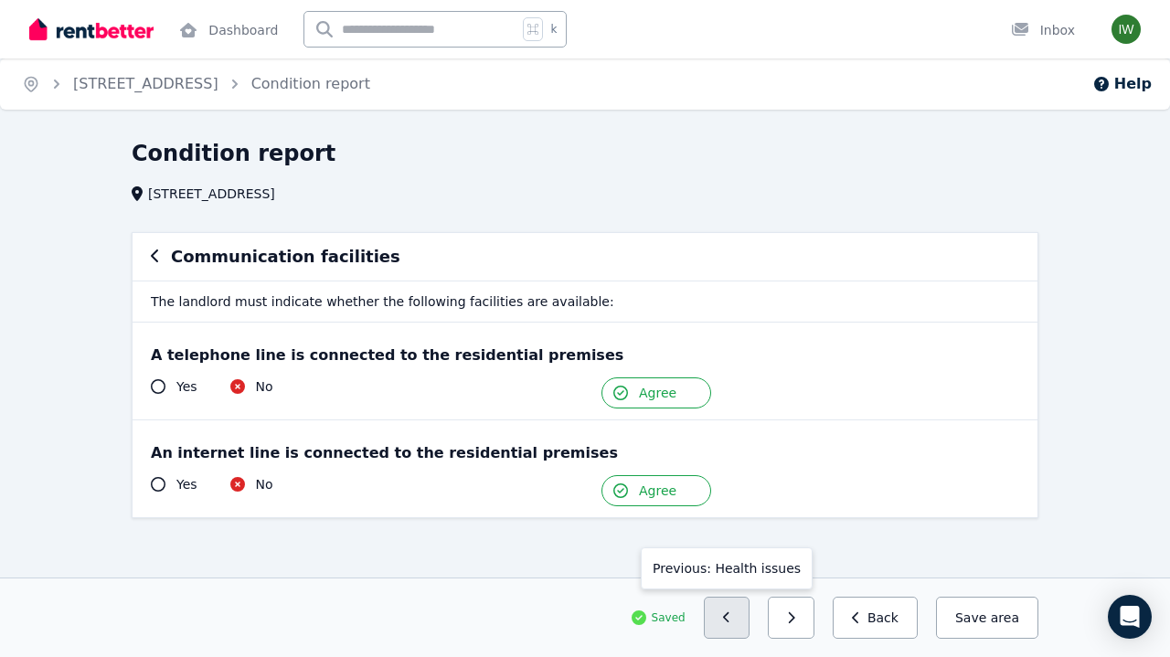
click at [744, 617] on button "button" at bounding box center [727, 618] width 47 height 42
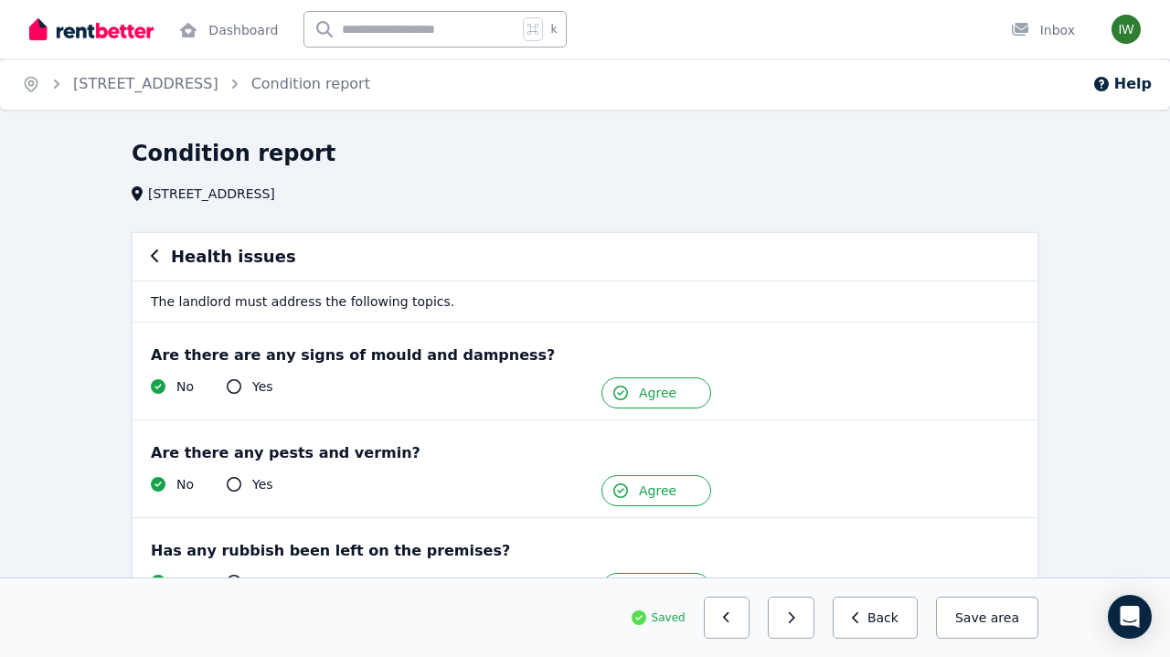
click at [744, 617] on button "button" at bounding box center [727, 618] width 47 height 42
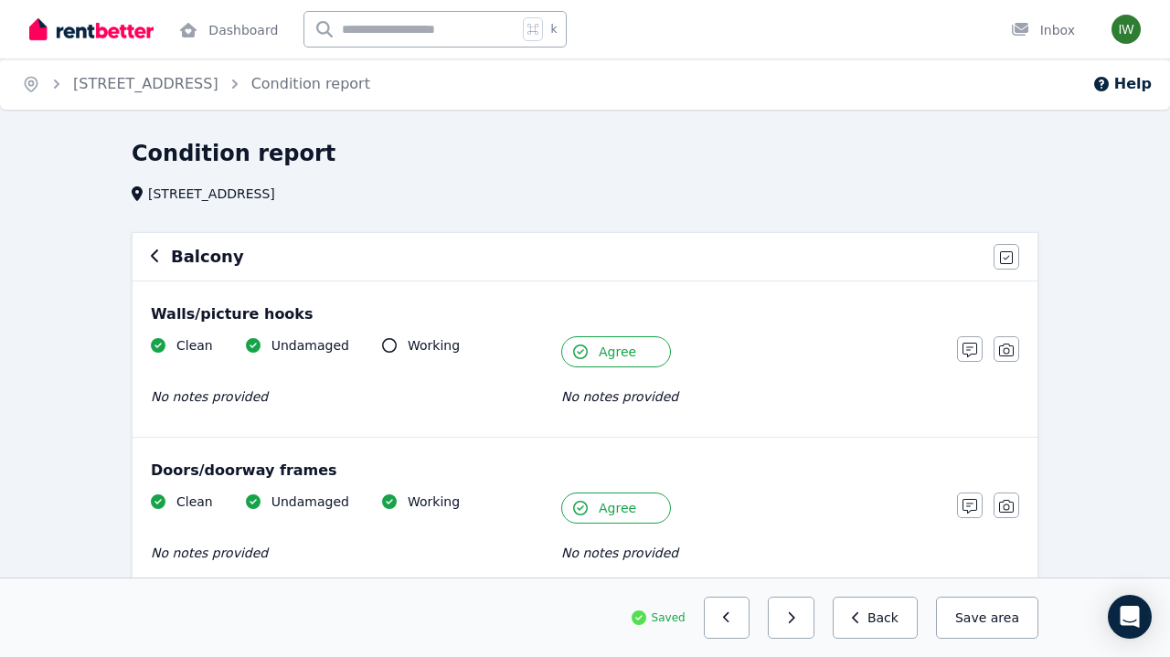
click at [744, 617] on button "button" at bounding box center [727, 618] width 47 height 42
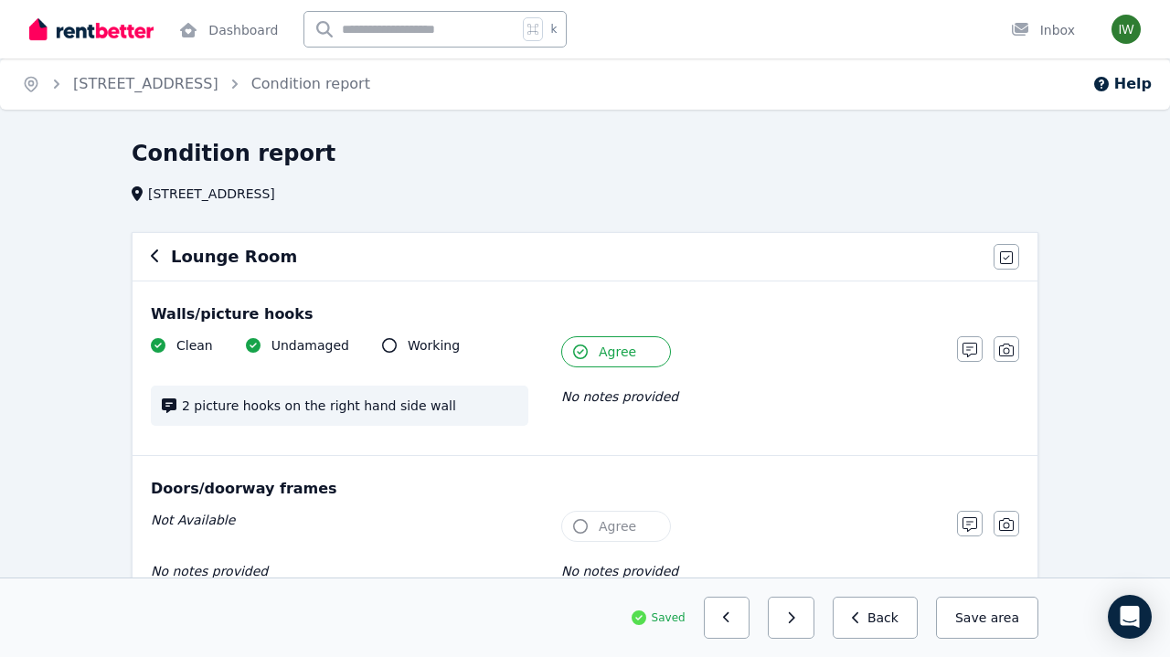
click at [744, 617] on button "button" at bounding box center [727, 618] width 47 height 42
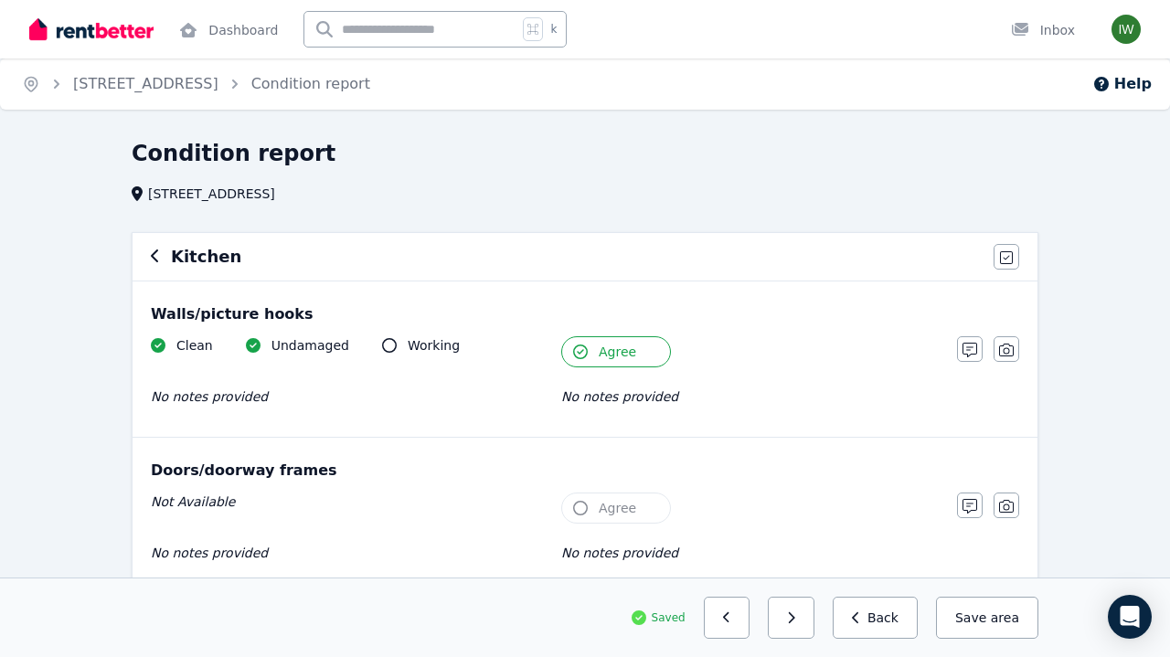
click at [744, 617] on button "button" at bounding box center [727, 618] width 47 height 42
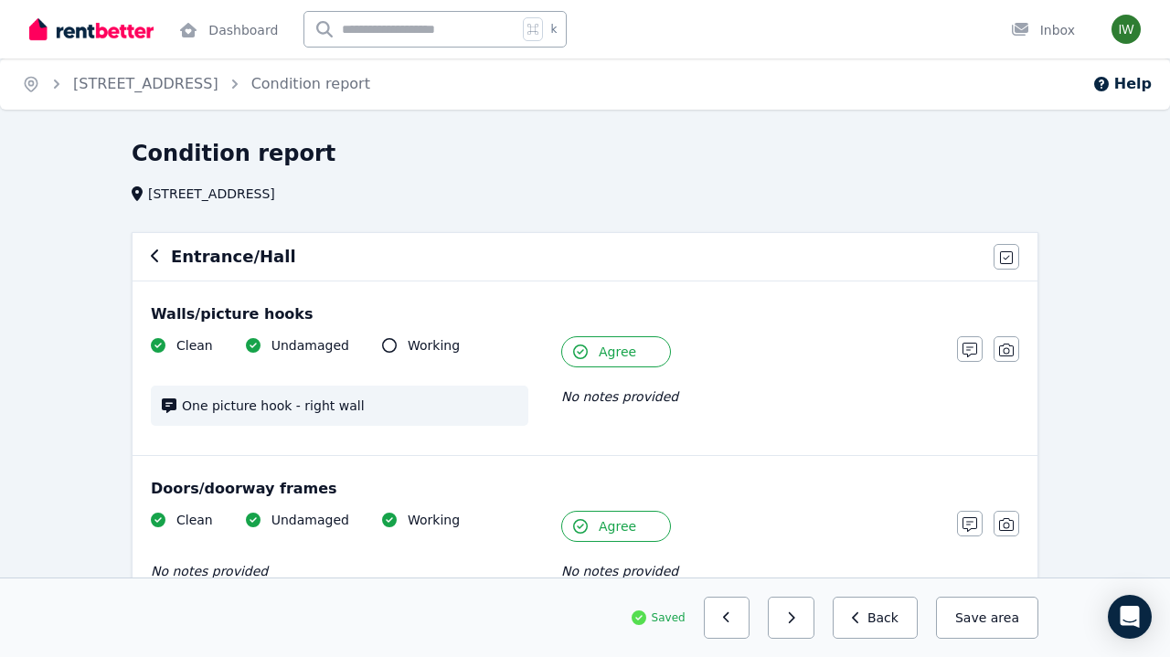
click at [744, 617] on button "button" at bounding box center [727, 618] width 47 height 42
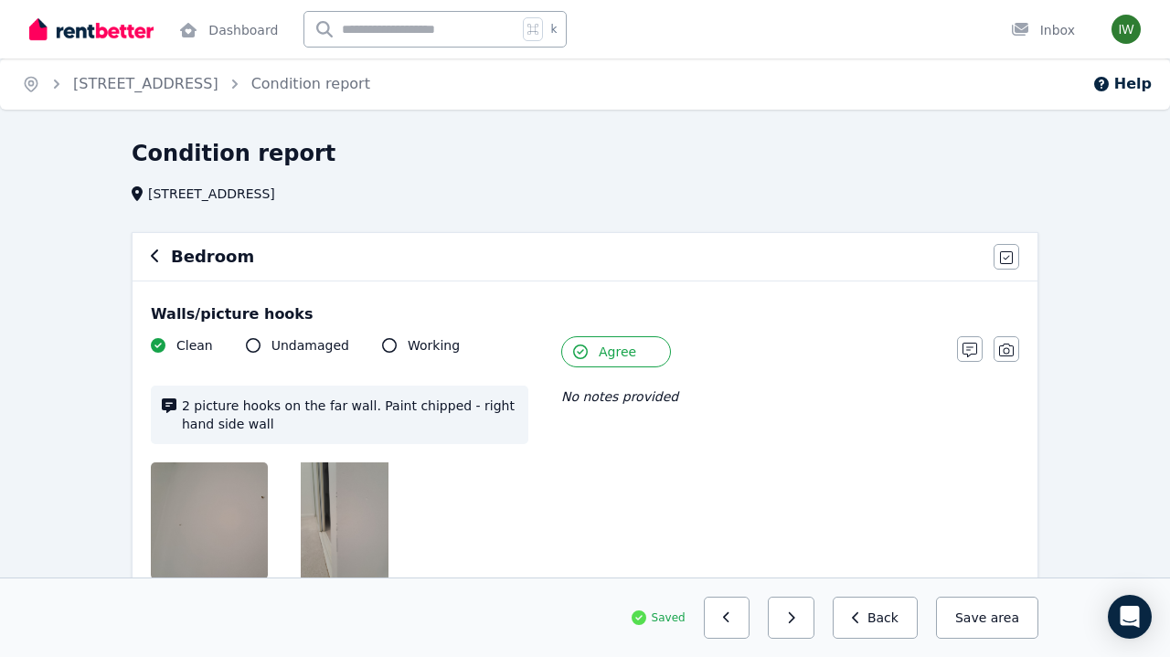
click at [744, 617] on button "button" at bounding box center [727, 618] width 47 height 42
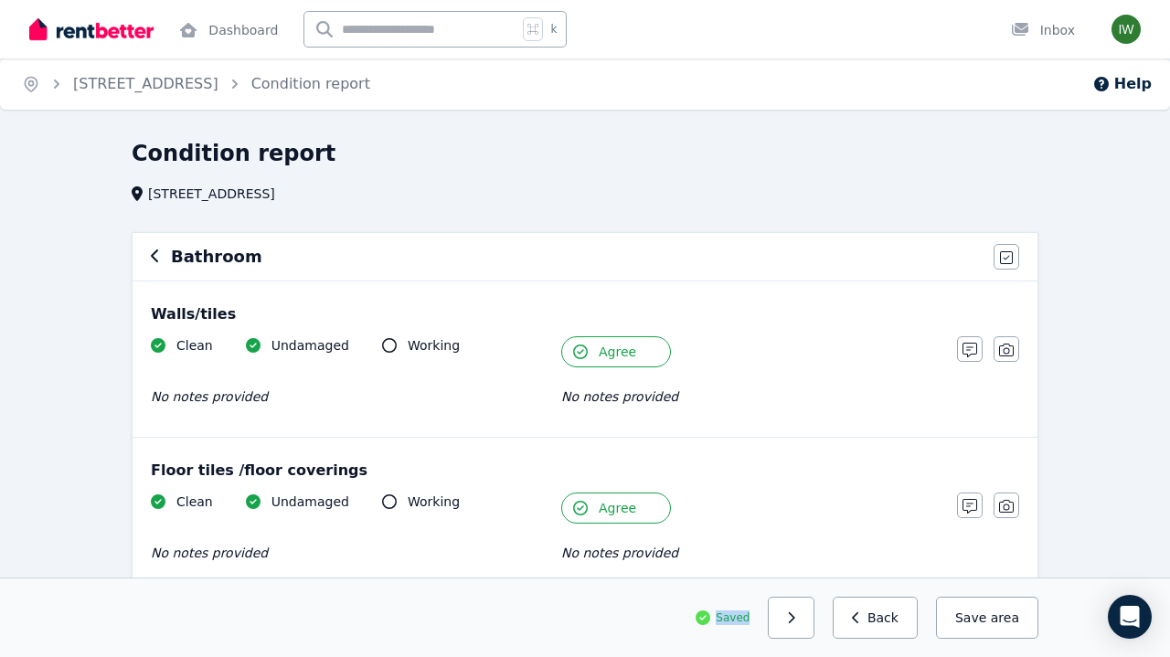
click at [744, 617] on span "Saved" at bounding box center [733, 618] width 34 height 15
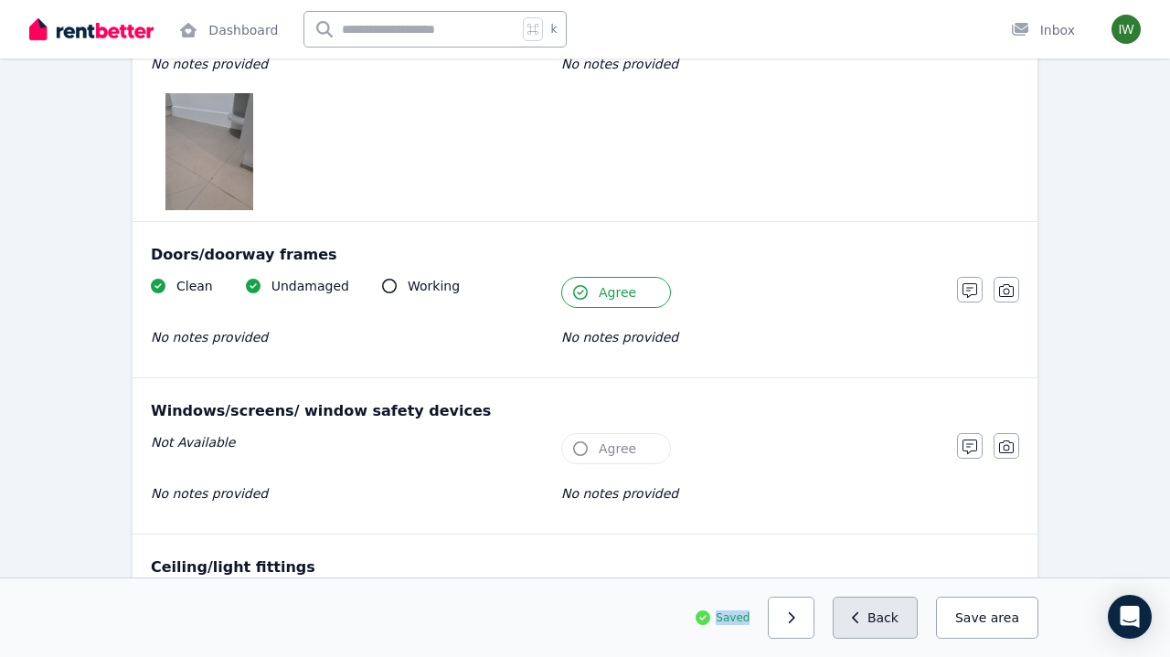
click at [892, 636] on button "Back" at bounding box center [875, 618] width 85 height 42
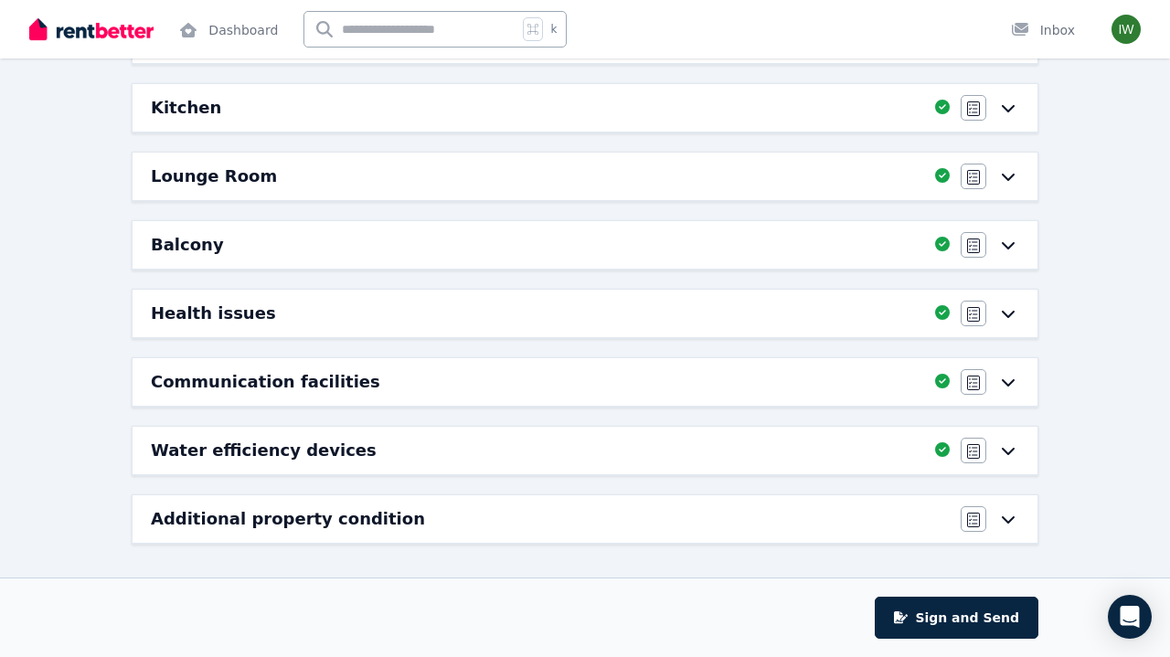
scroll to position [355, 0]
click at [865, 508] on div "Additional property condition" at bounding box center [550, 520] width 799 height 26
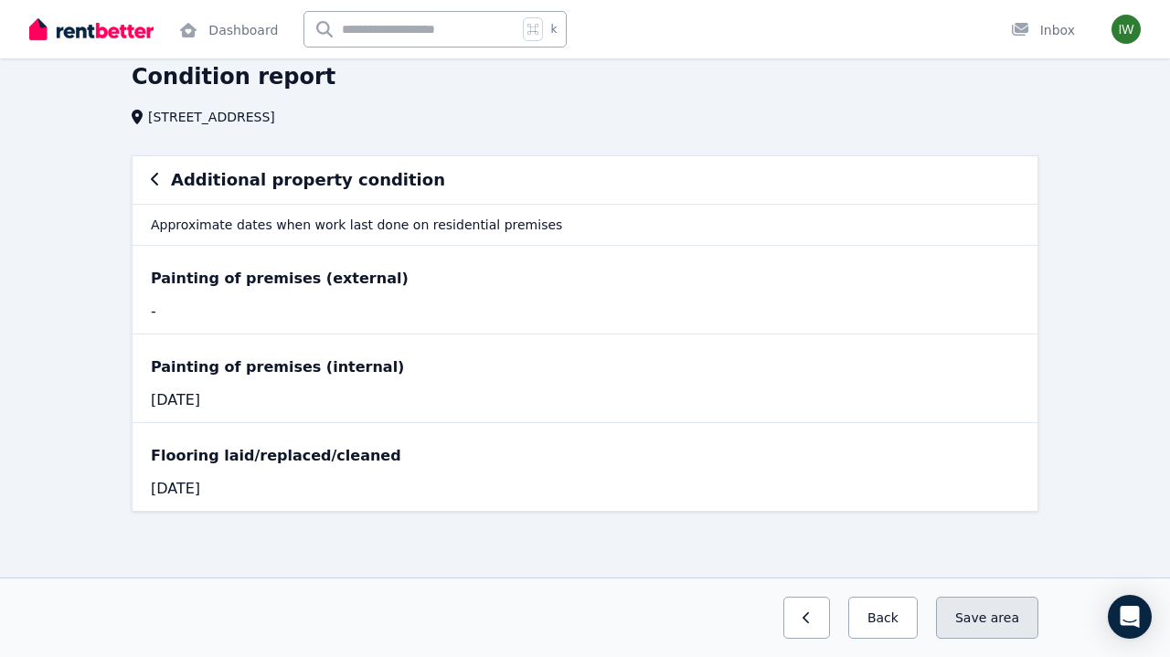
scroll to position [77, 0]
click at [977, 624] on button "Save area" at bounding box center [987, 618] width 102 height 42
click at [879, 614] on button "Back" at bounding box center [883, 618] width 69 height 42
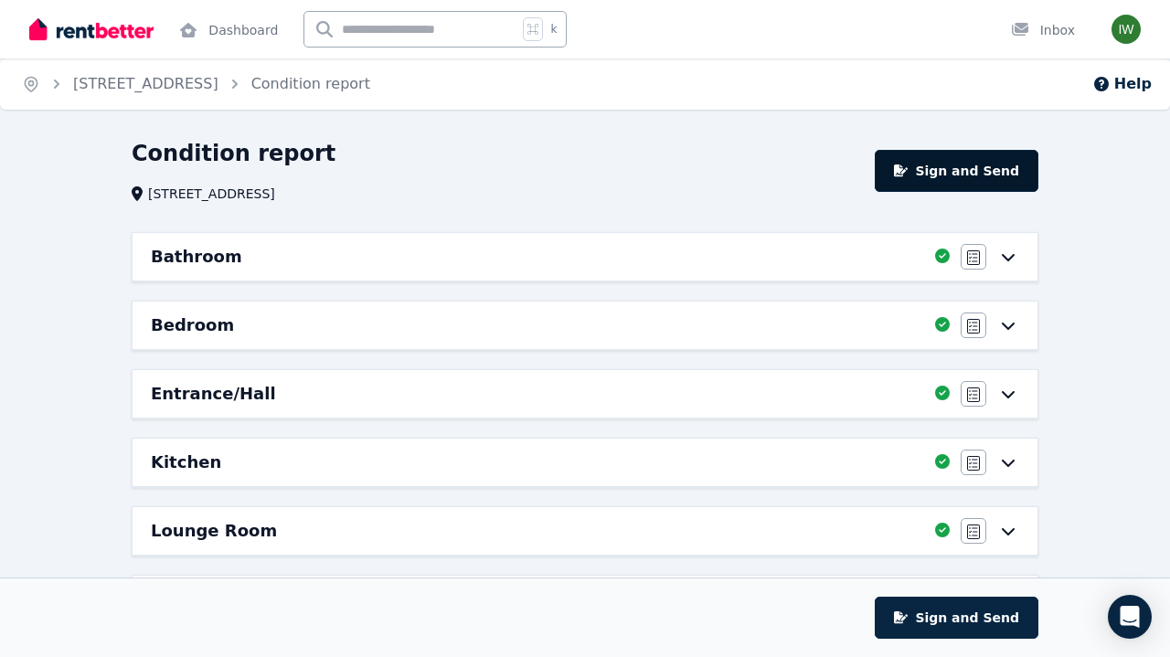
scroll to position [0, 0]
click at [947, 166] on button "Sign and Send" at bounding box center [957, 171] width 164 height 42
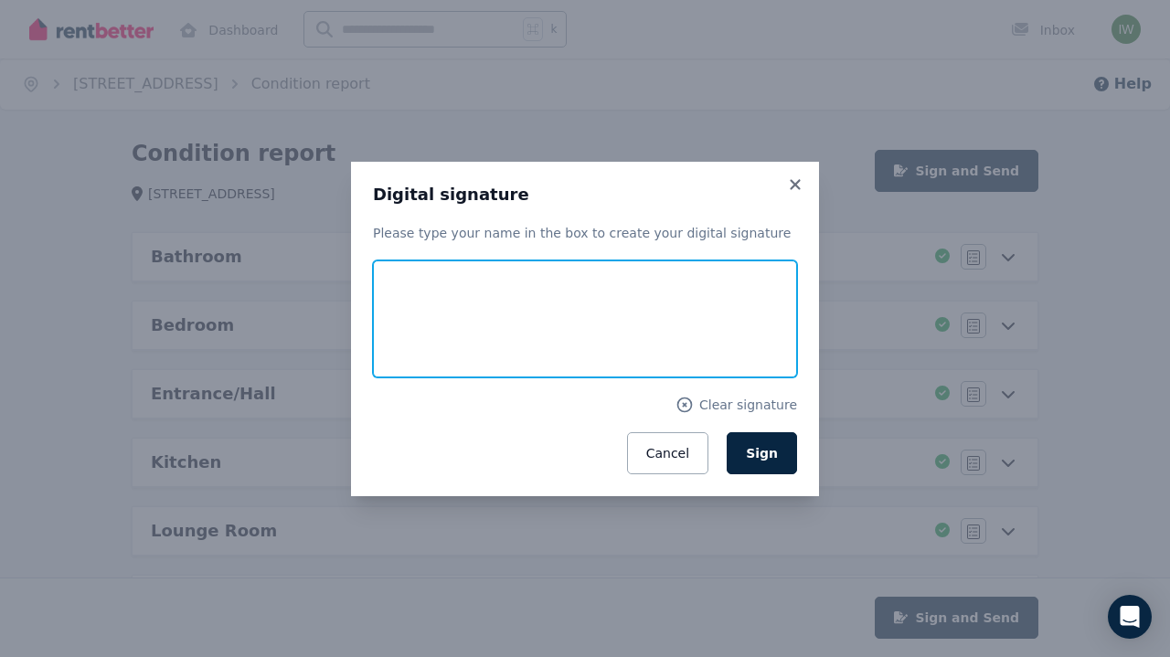
click at [562, 336] on input "text" at bounding box center [585, 319] width 424 height 117
type input "**********"
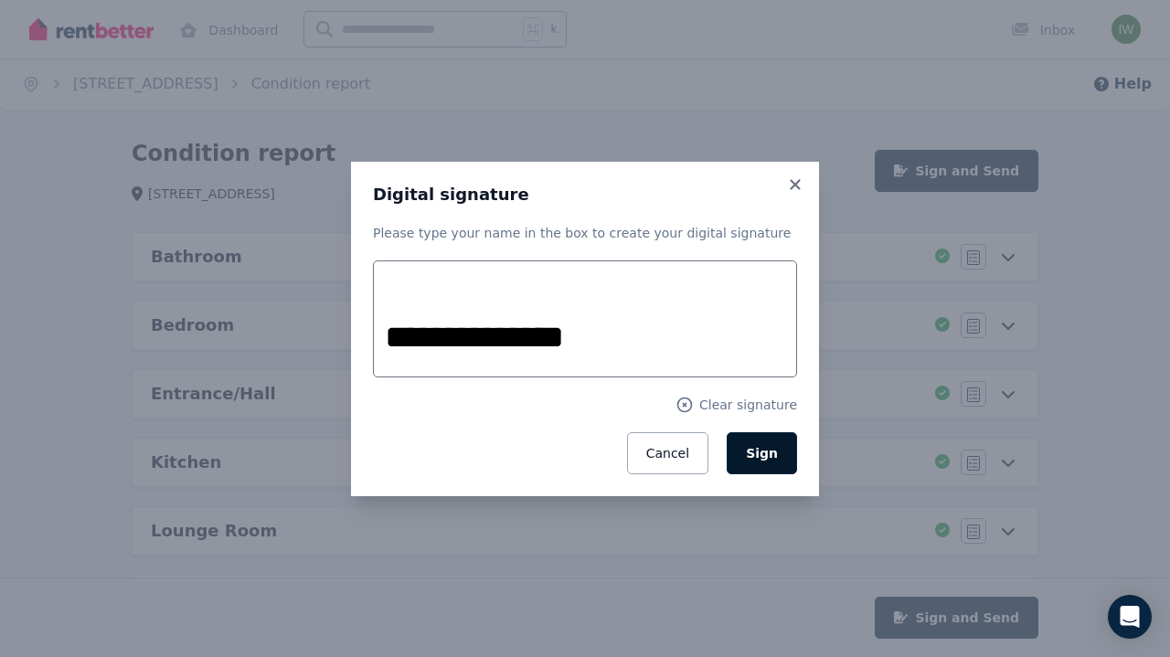
click at [754, 457] on span "Sign" at bounding box center [762, 453] width 32 height 15
